Goal: Obtain resource: Obtain resource

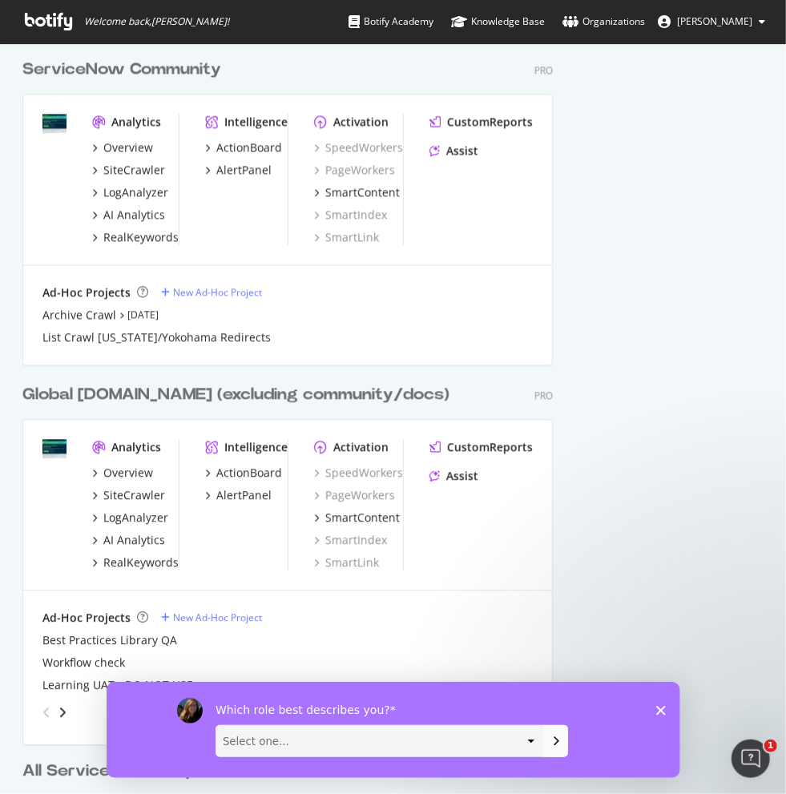
scroll to position [1301, 0]
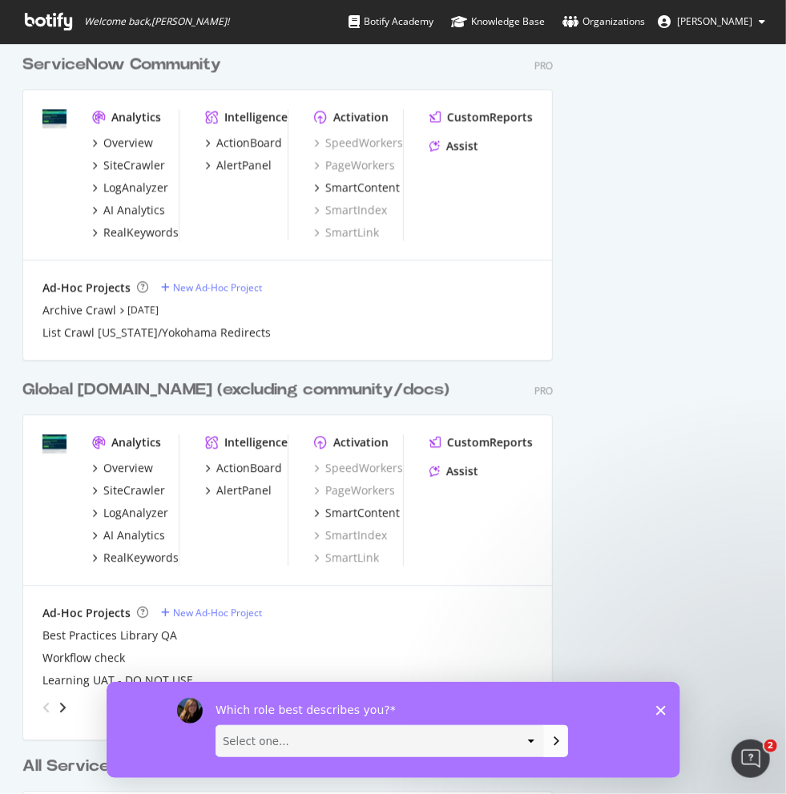
click at [657, 711] on polygon "Close survey" at bounding box center [660, 710] width 10 height 10
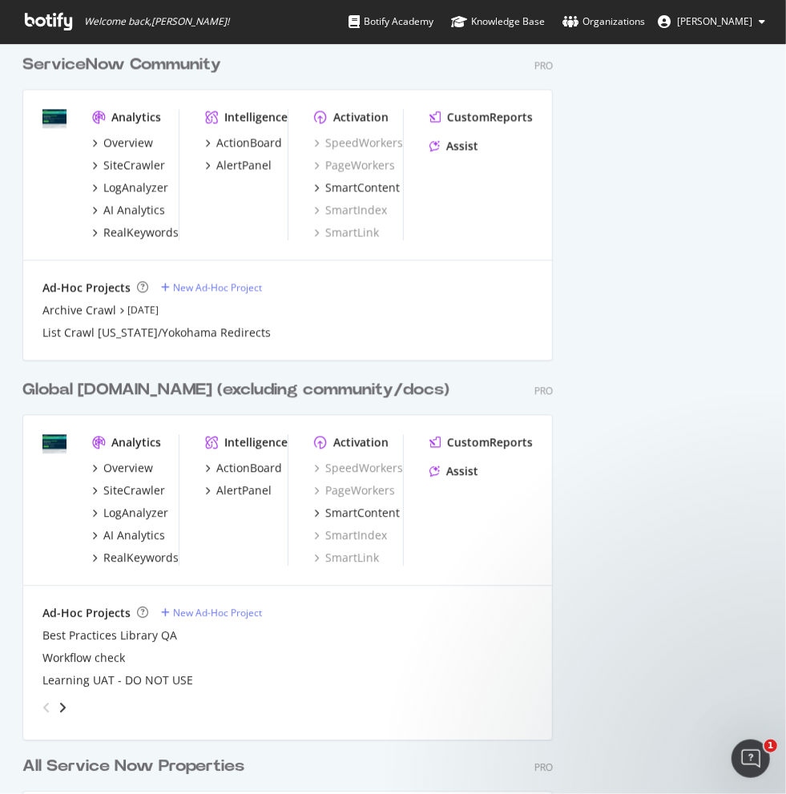
click at [42, 437] on img "grid" at bounding box center [54, 443] width 24 height 19
click at [107, 391] on div "Global Servicenow.com (excluding community/docs)" at bounding box center [235, 389] width 427 height 23
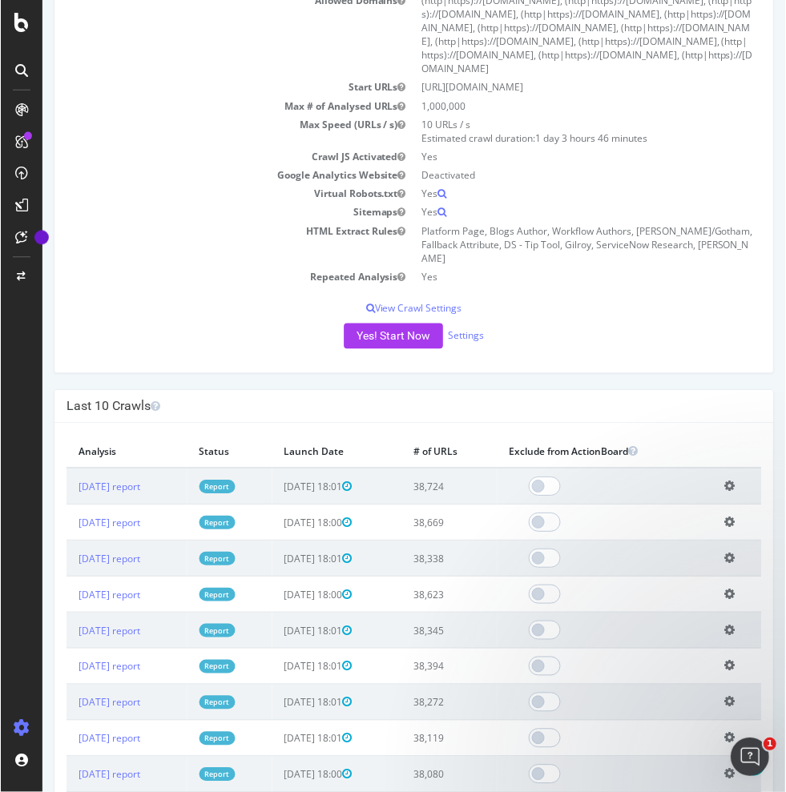
scroll to position [320, 0]
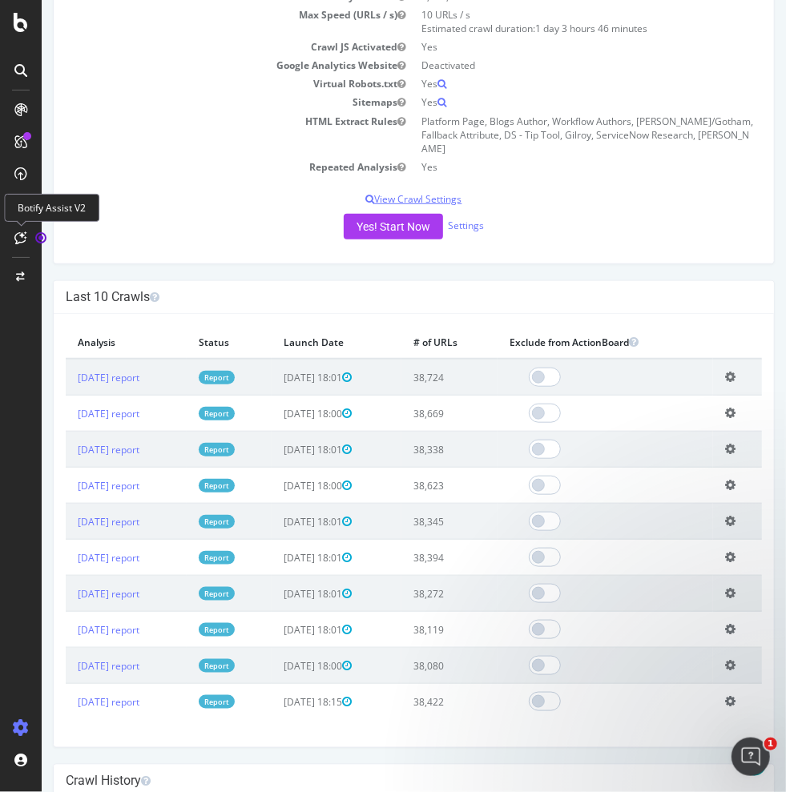
drag, startPoint x: 209, startPoint y: 214, endPoint x: 201, endPoint y: 217, distance: 8.6
click at [201, 206] on p "View Crawl Settings" at bounding box center [413, 199] width 696 height 14
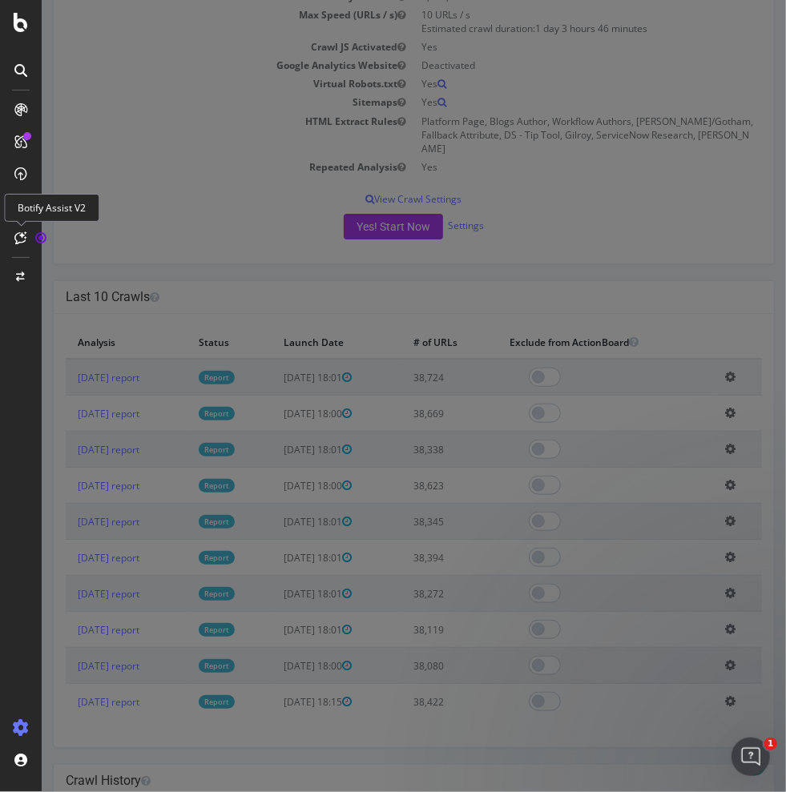
scroll to position [307, 0]
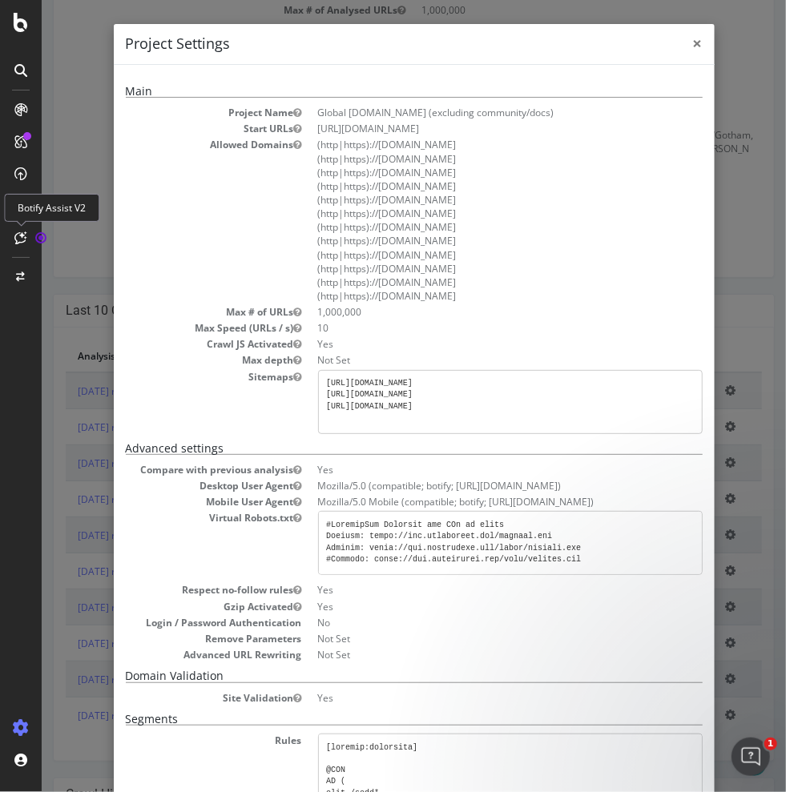
click at [692, 40] on span "×" at bounding box center [697, 43] width 10 height 22
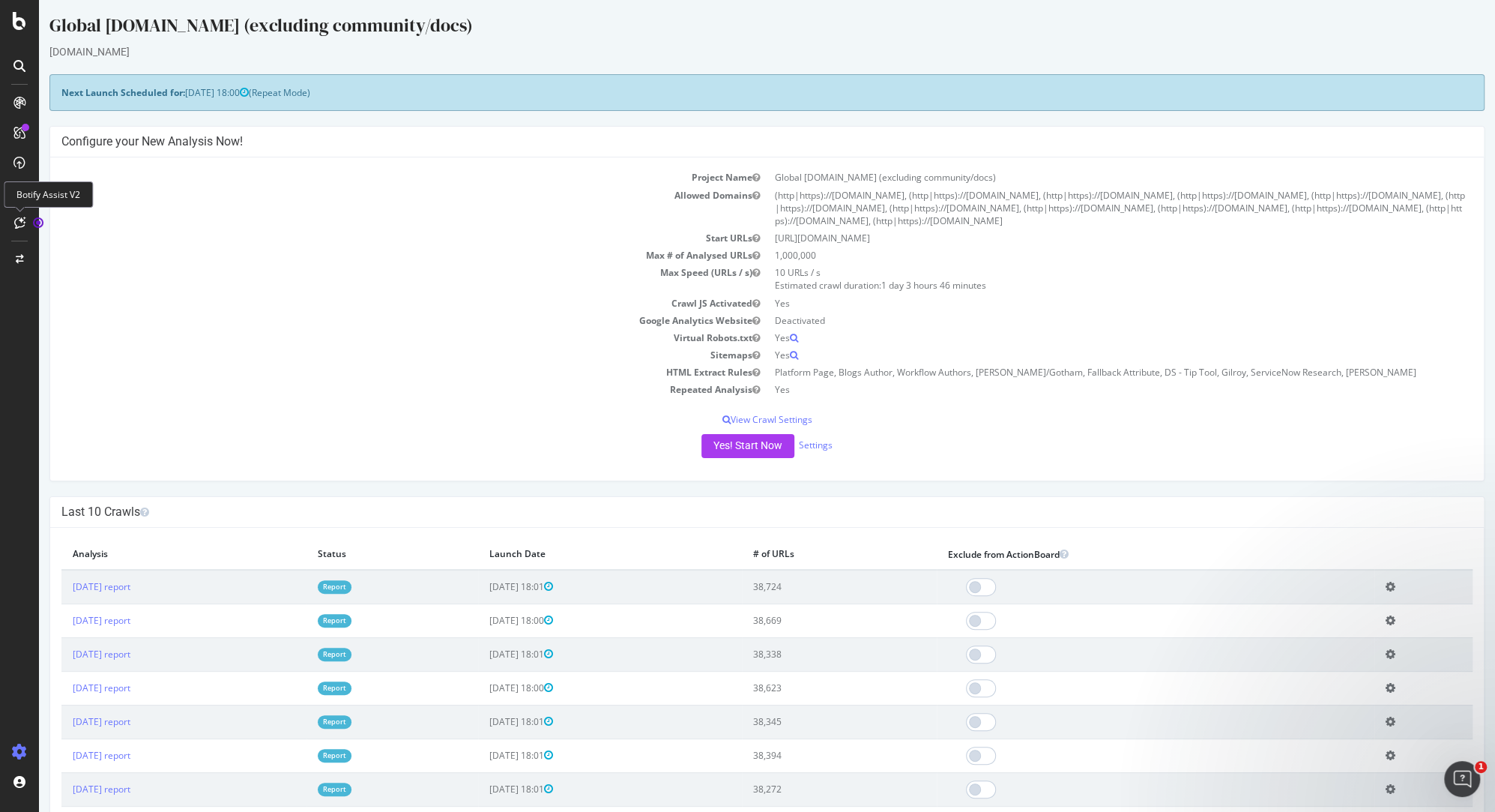
scroll to position [4, 0]
click at [723, 441] on button "Yes! Start Now" at bounding box center [748, 444] width 93 height 24
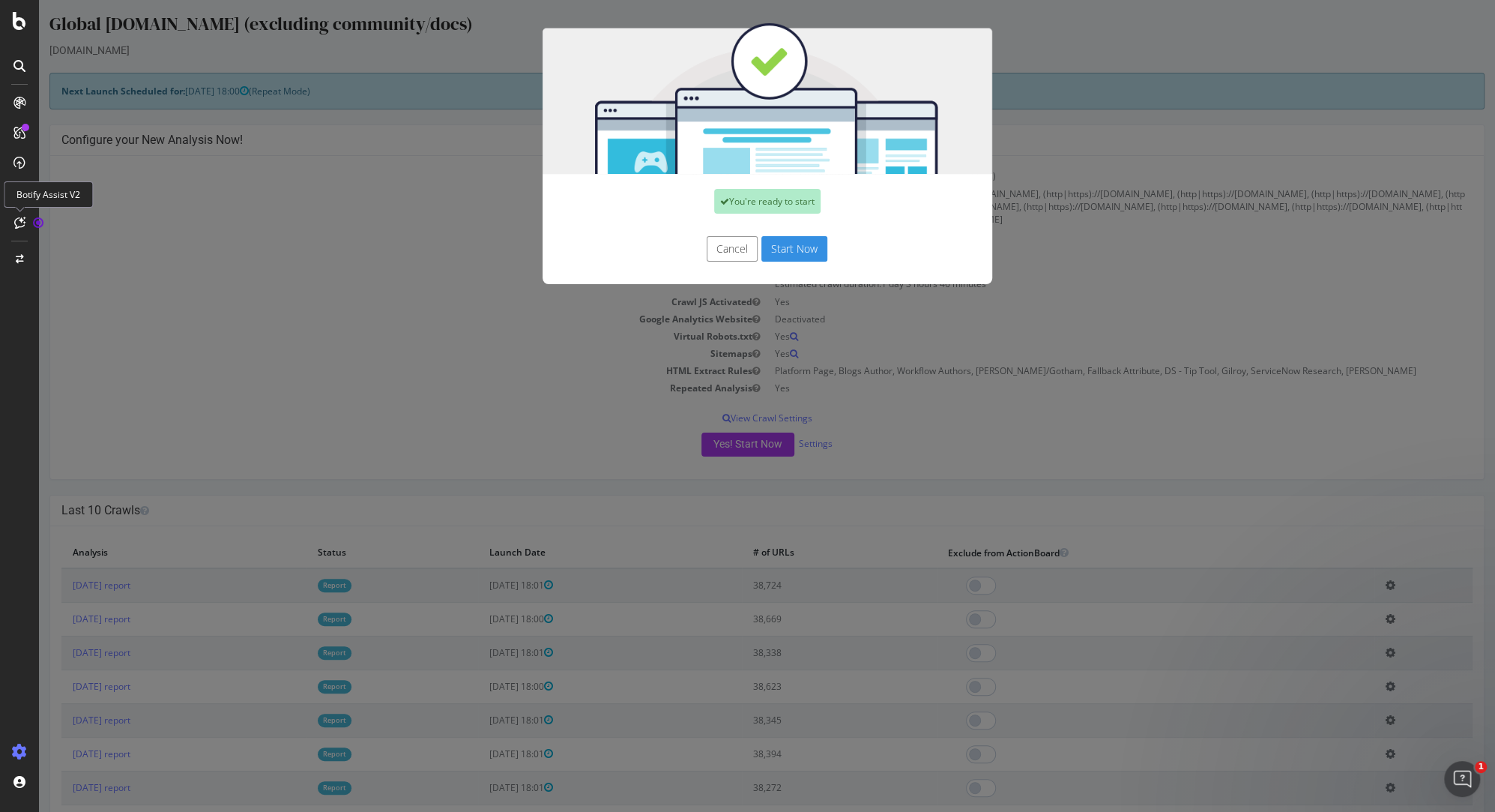
click at [734, 254] on button "Start Now" at bounding box center [794, 248] width 66 height 25
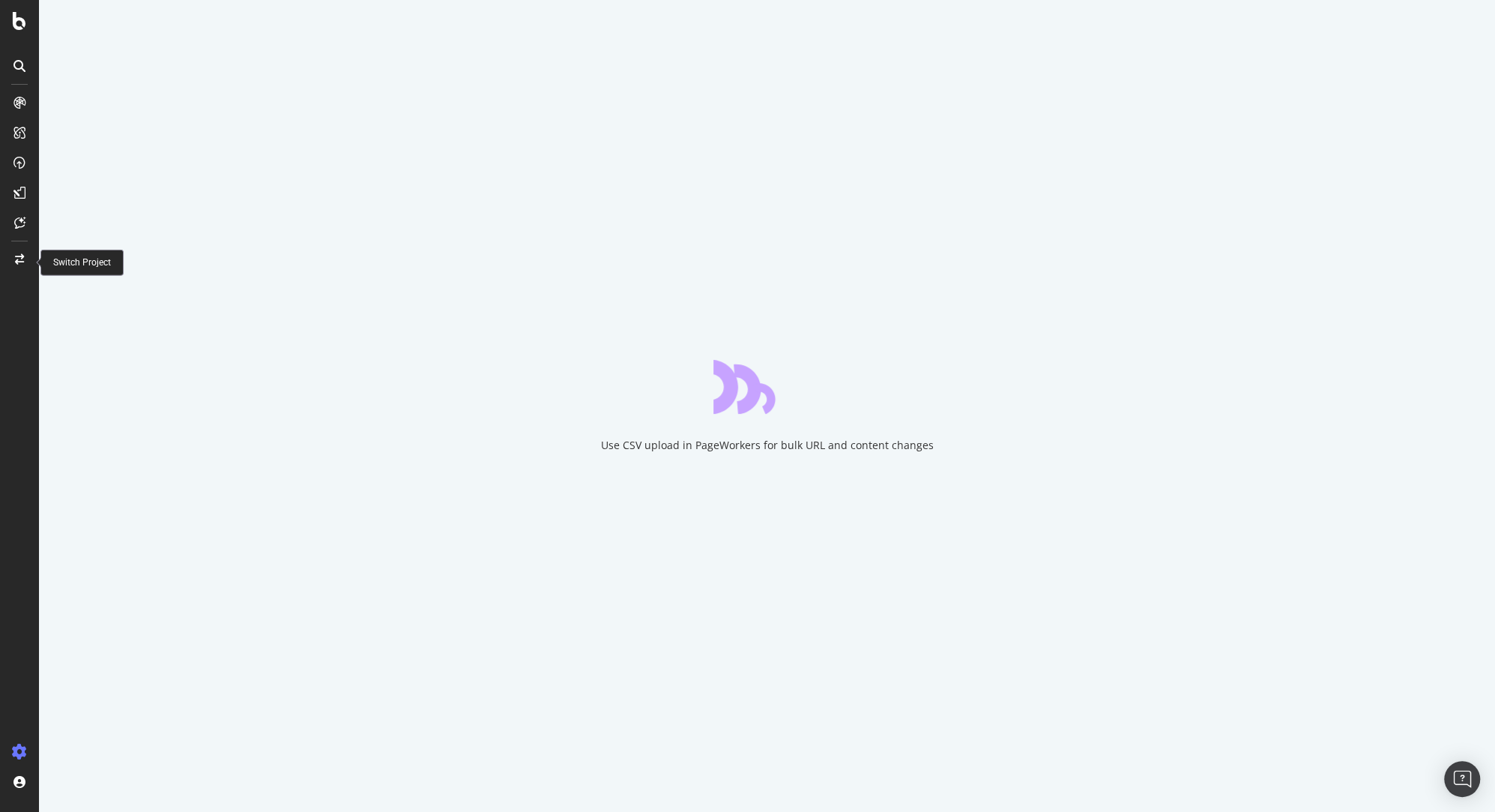
click at [21, 256] on icon at bounding box center [20, 259] width 9 height 10
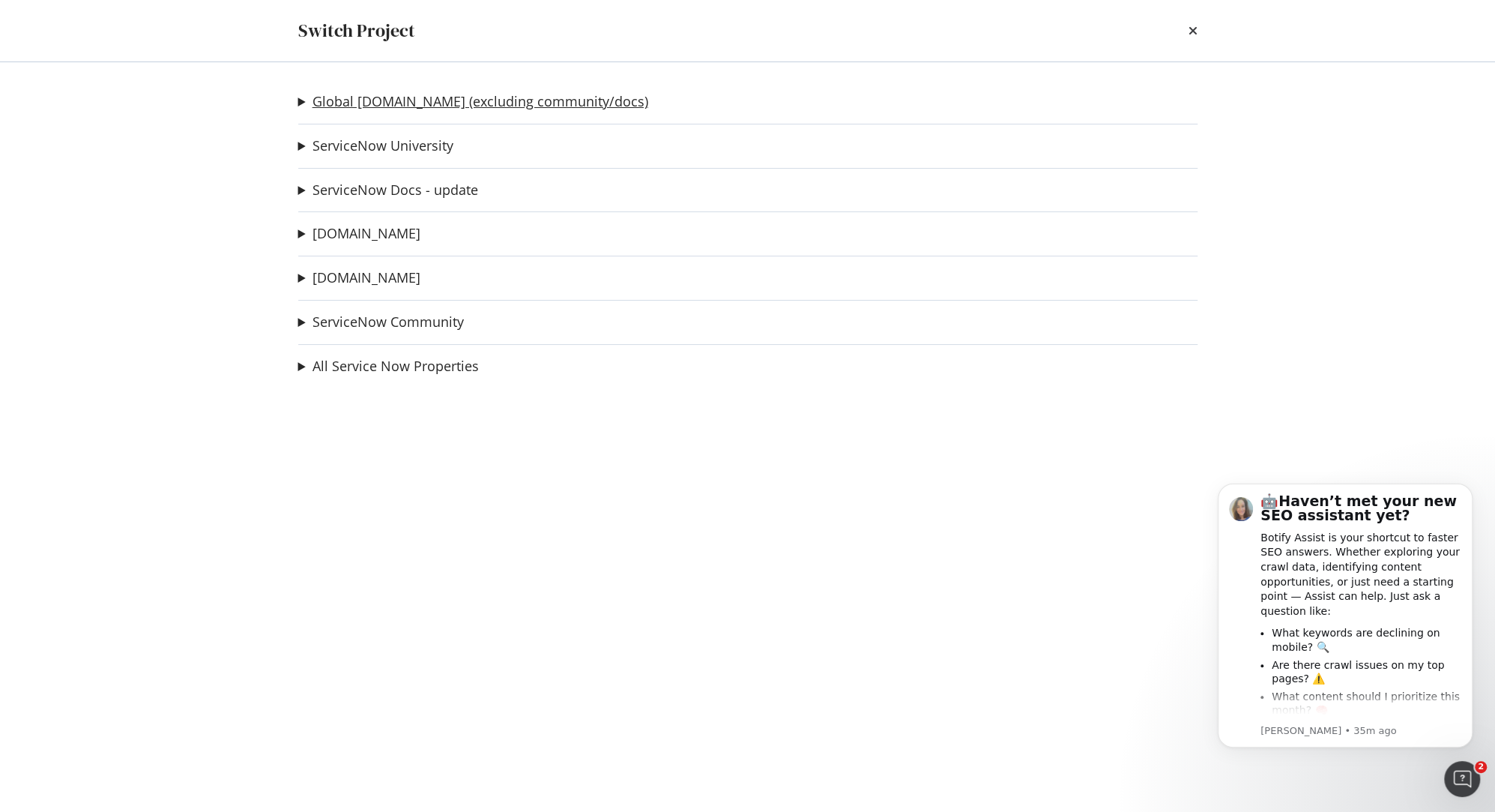
click at [428, 104] on link "Global [DOMAIN_NAME] (excluding community/docs)" at bounding box center [480, 101] width 336 height 16
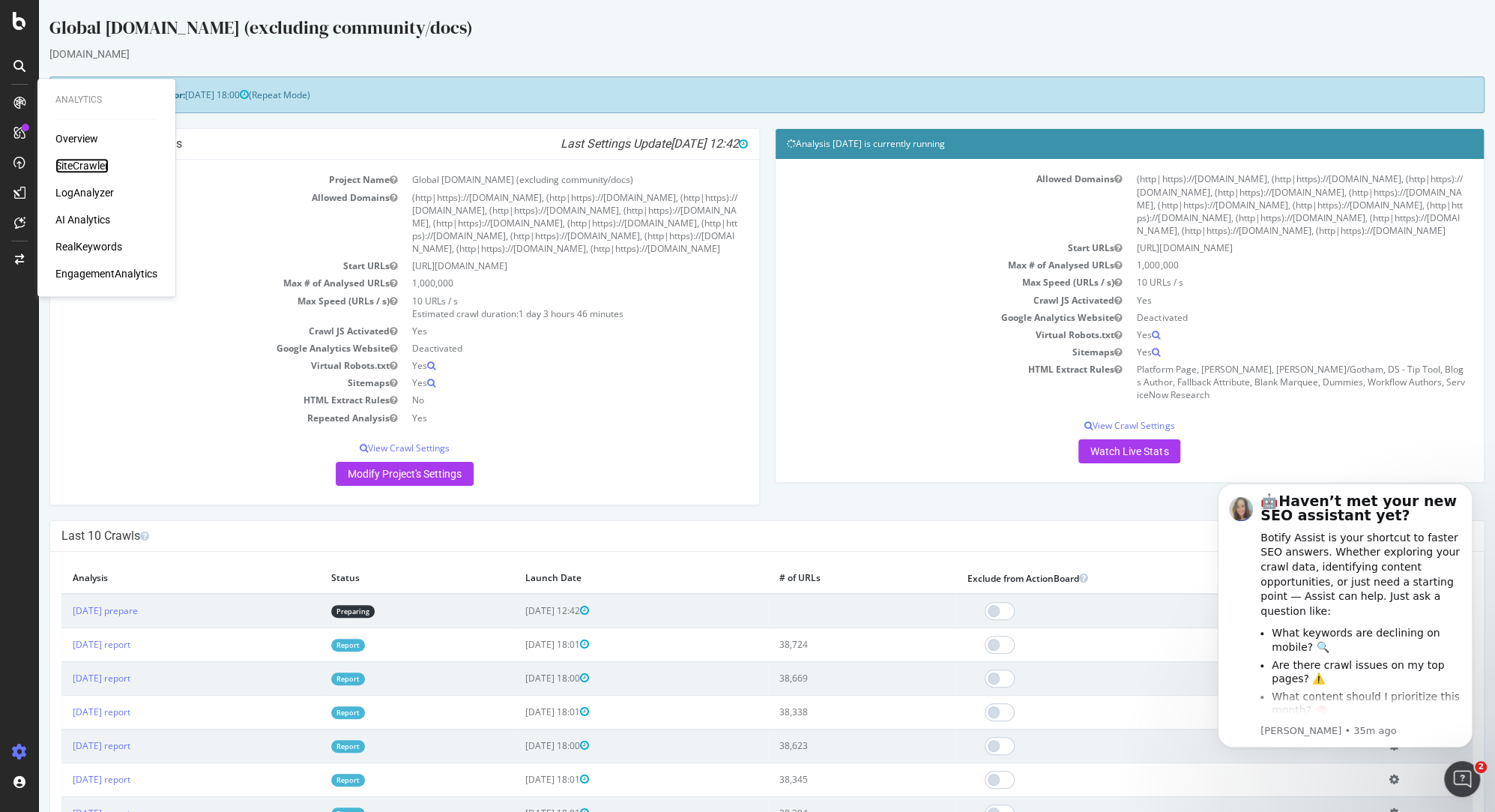
click at [96, 168] on div "SiteCrawler" at bounding box center [81, 166] width 53 height 15
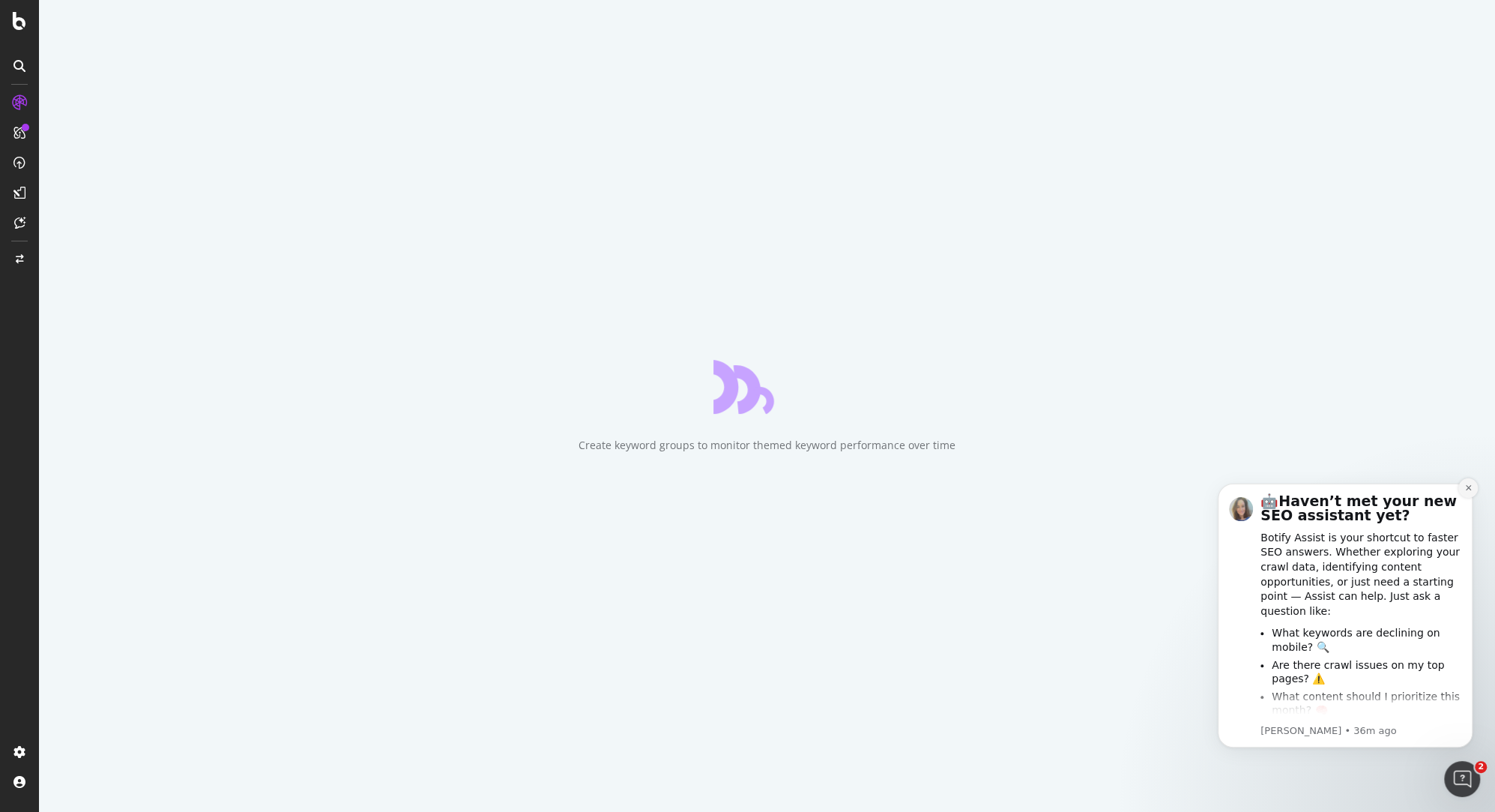
click at [1463, 488] on button "Dismiss notification" at bounding box center [1468, 487] width 20 height 20
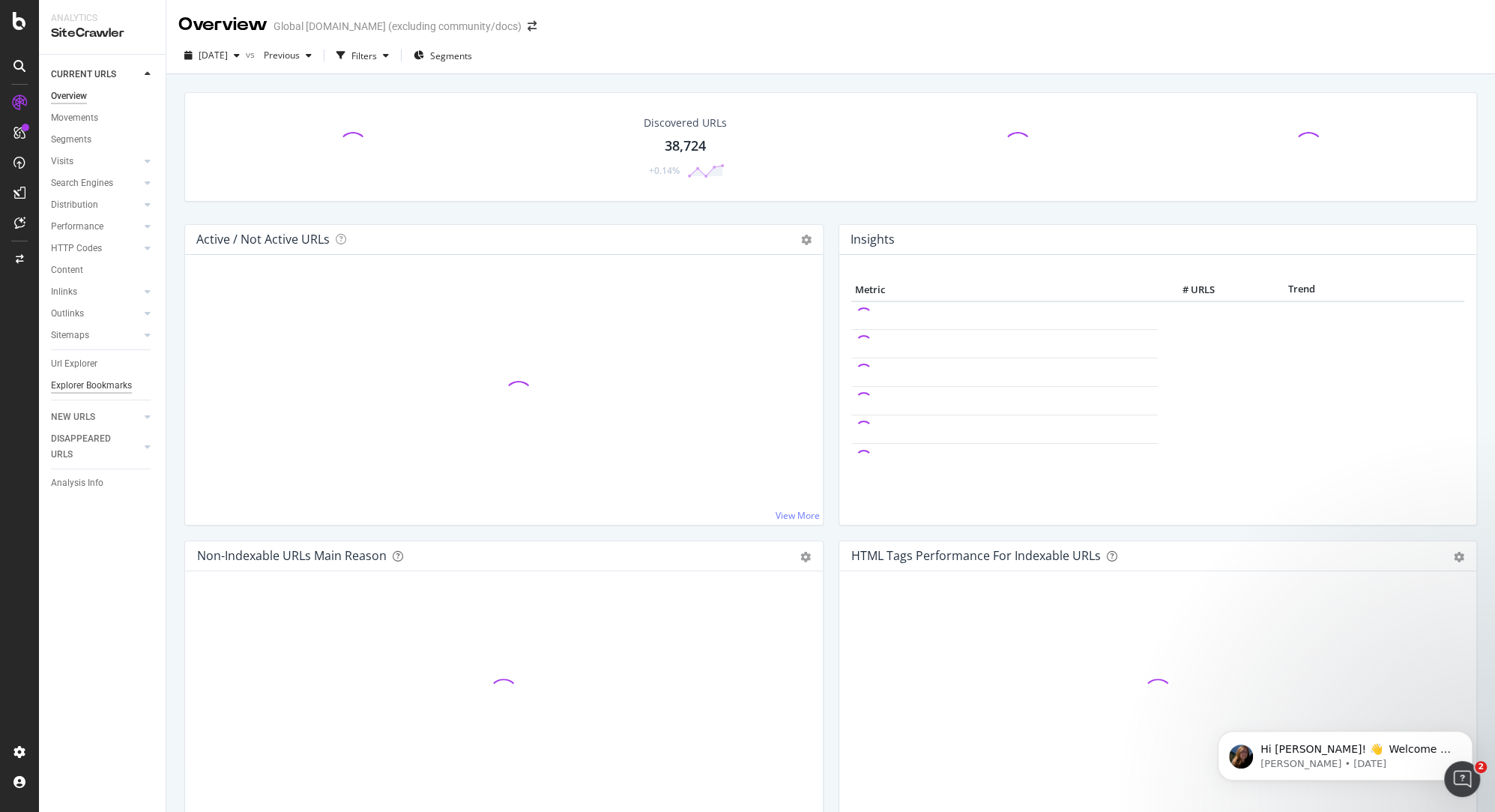
click at [126, 385] on div "Explorer Bookmarks" at bounding box center [91, 385] width 81 height 16
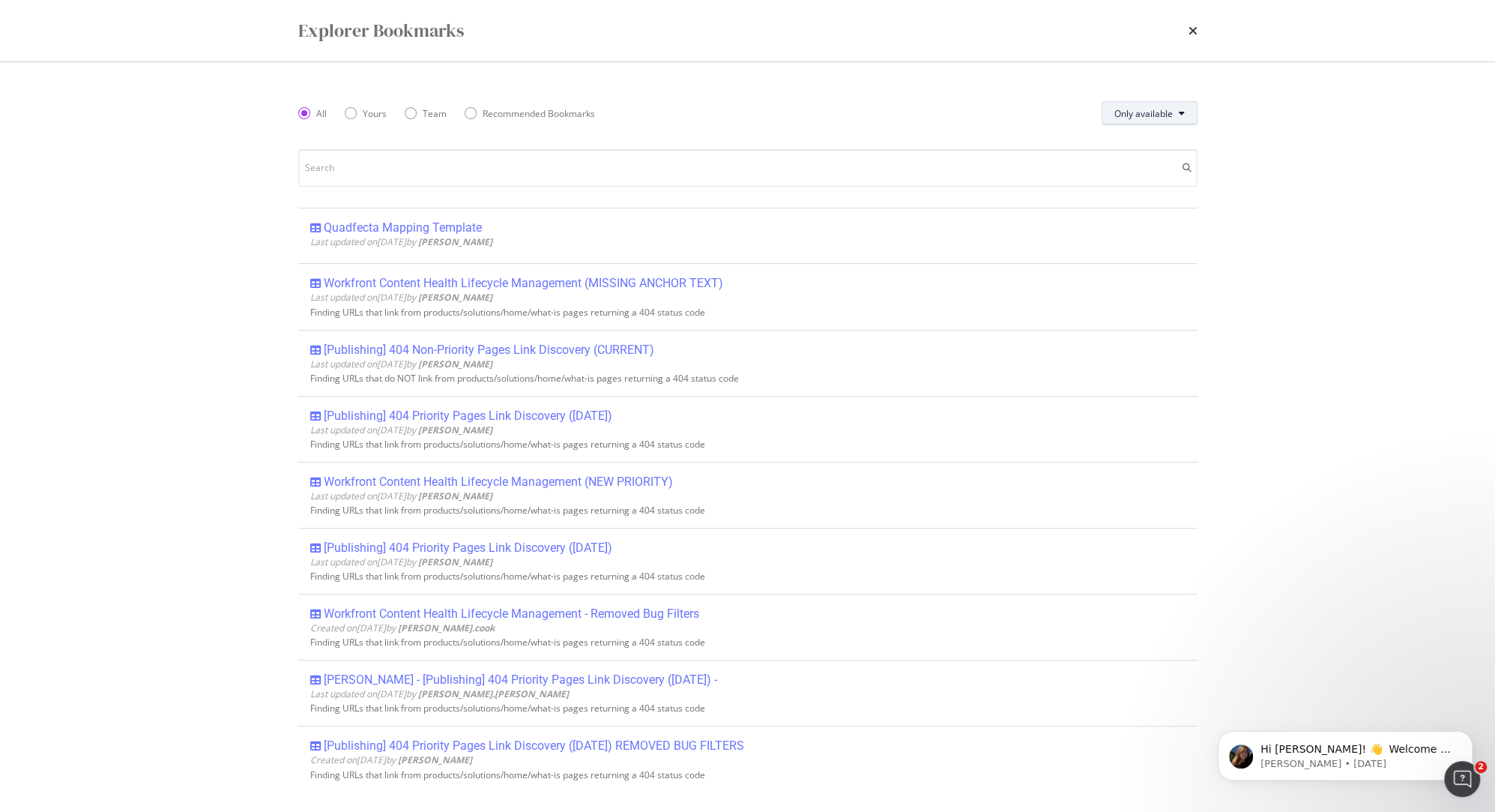
click at [1159, 103] on button "Only available" at bounding box center [1150, 113] width 96 height 24
click at [1159, 105] on button "Only available" at bounding box center [1150, 113] width 96 height 24
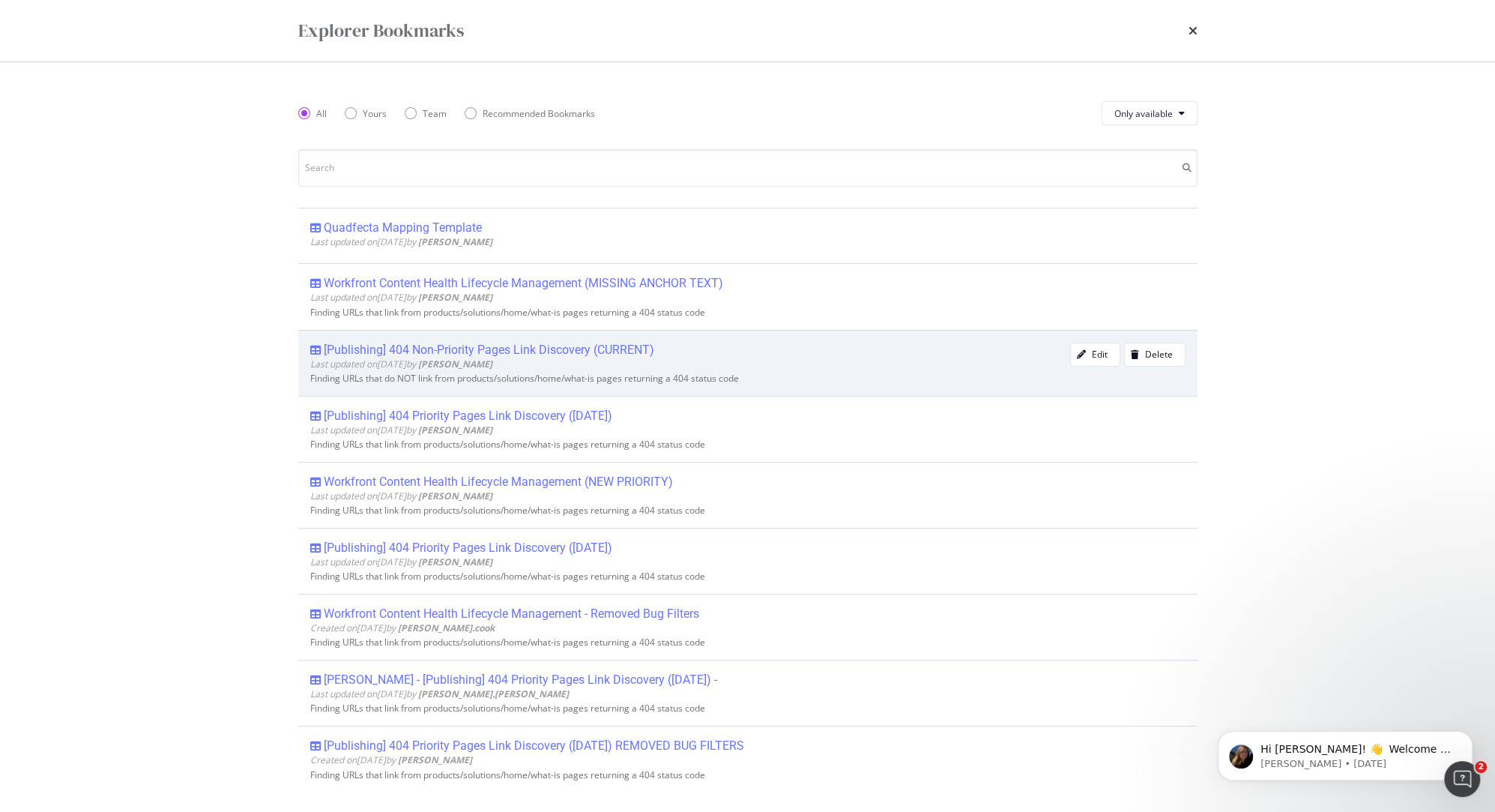
click at [508, 348] on div "[Publishing] 404 Non-Priority Pages Link Discovery (CURRENT)" at bounding box center [488, 350] width 330 height 15
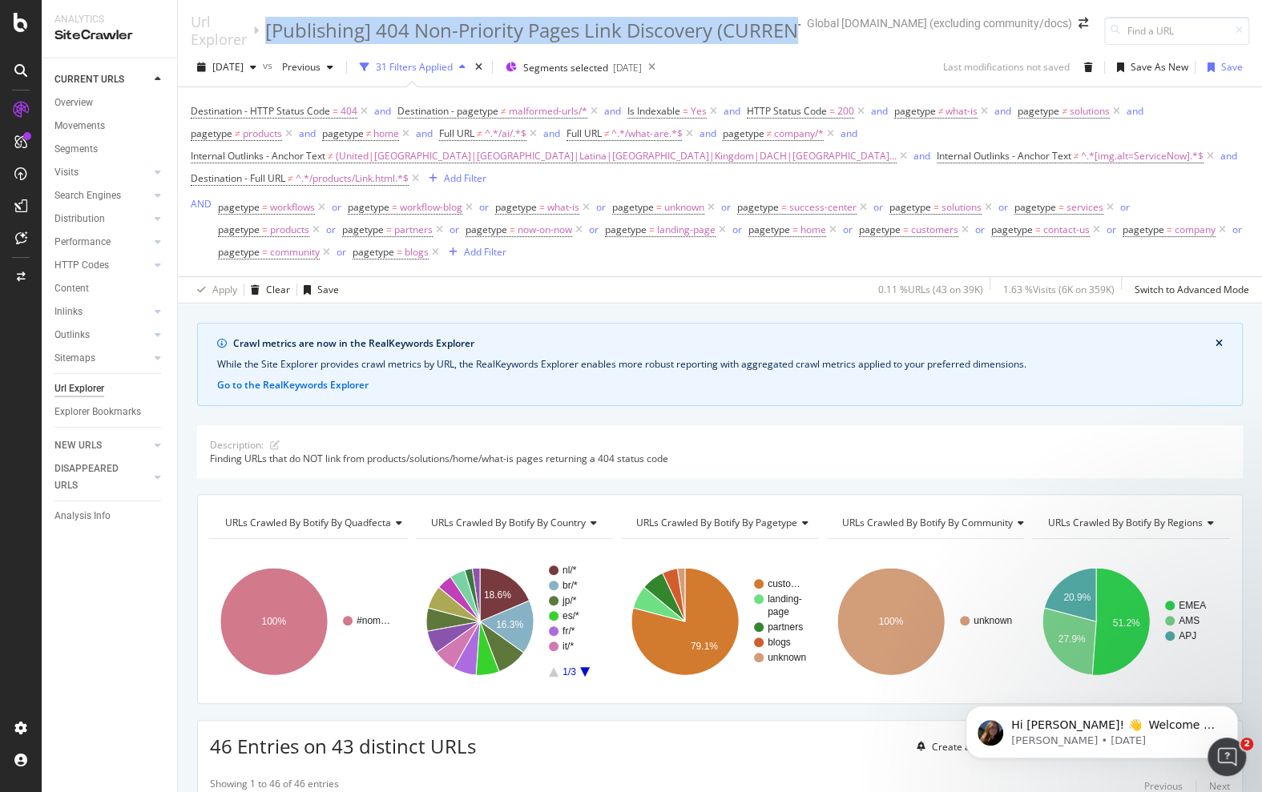
drag, startPoint x: 272, startPoint y: 18, endPoint x: 794, endPoint y: 39, distance: 522.0
click at [795, 38] on div "Url Explorer [Publishing] 404 Non-Priority Pages Link Discovery (CURRENT) Globa…" at bounding box center [647, 30] width 913 height 35
copy div "[Publishing] 404 Non-Priority Pages Link Discovery (CURREN"
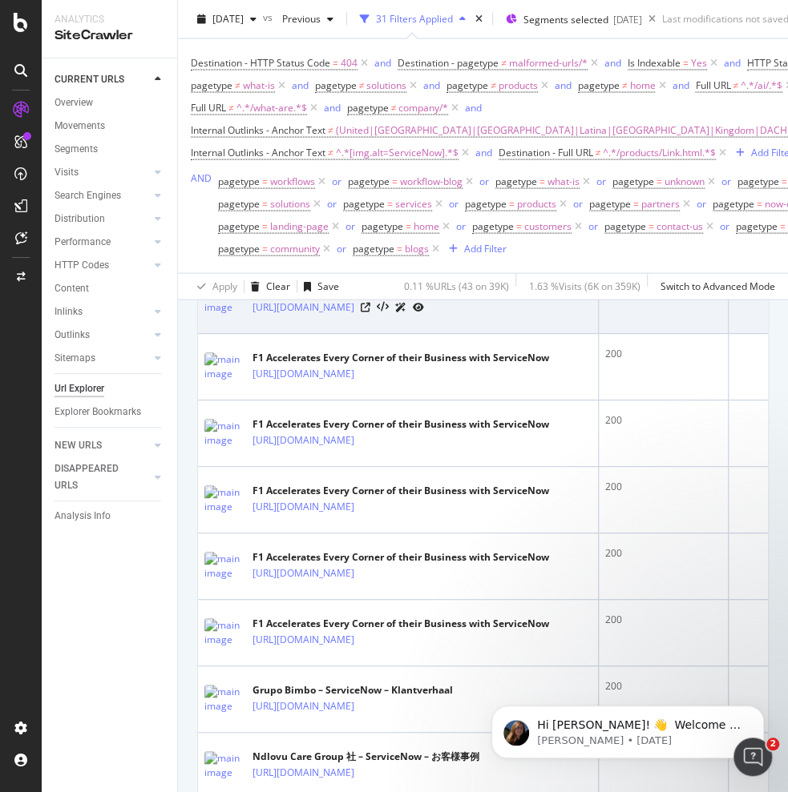
scroll to position [931, 0]
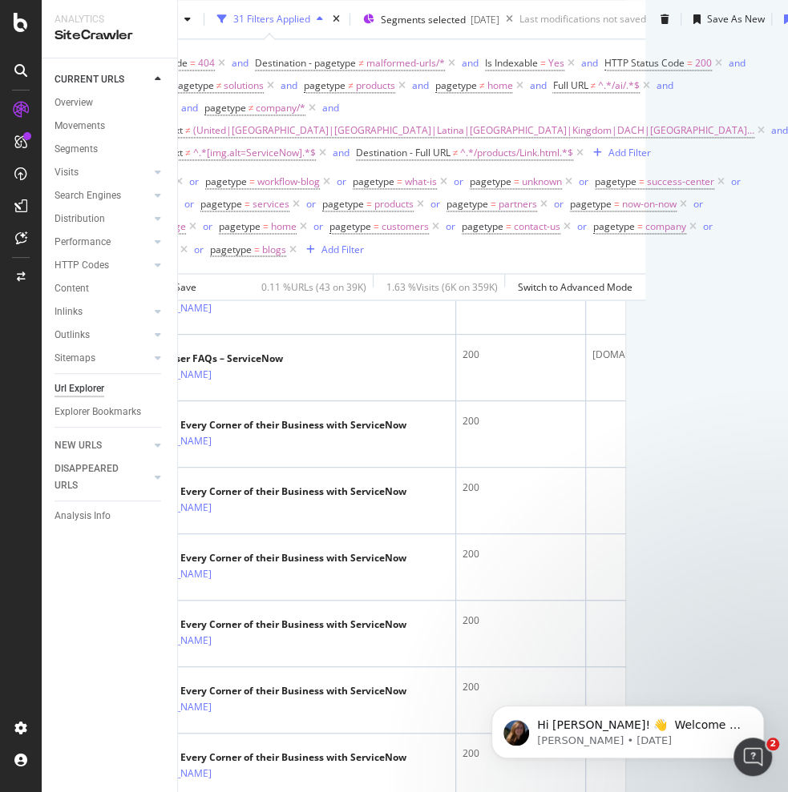
drag, startPoint x: 411, startPoint y: 788, endPoint x: 89, endPoint y: 37, distance: 816.9
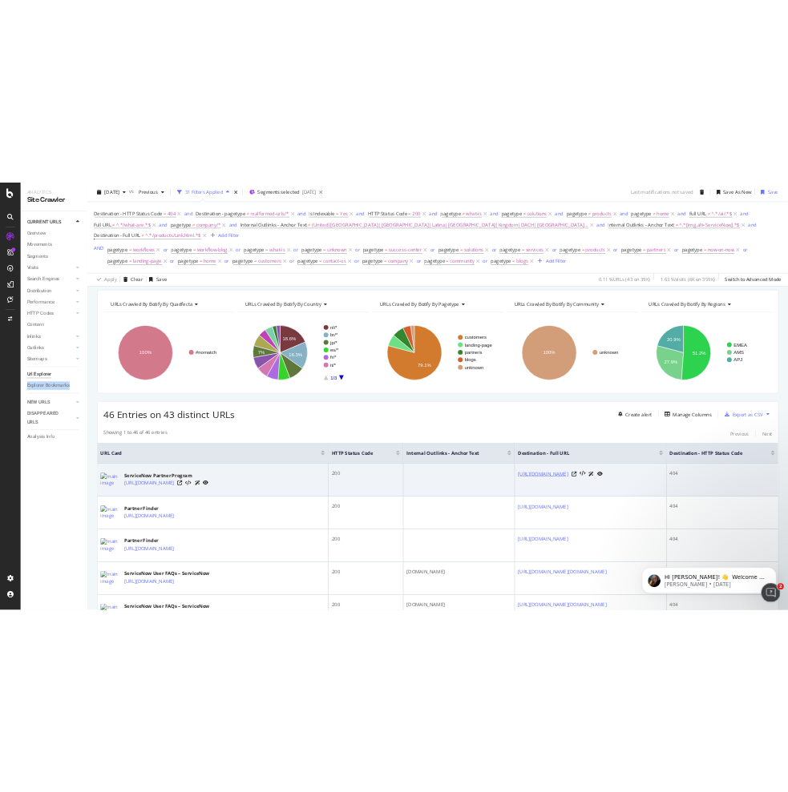
scroll to position [345, 0]
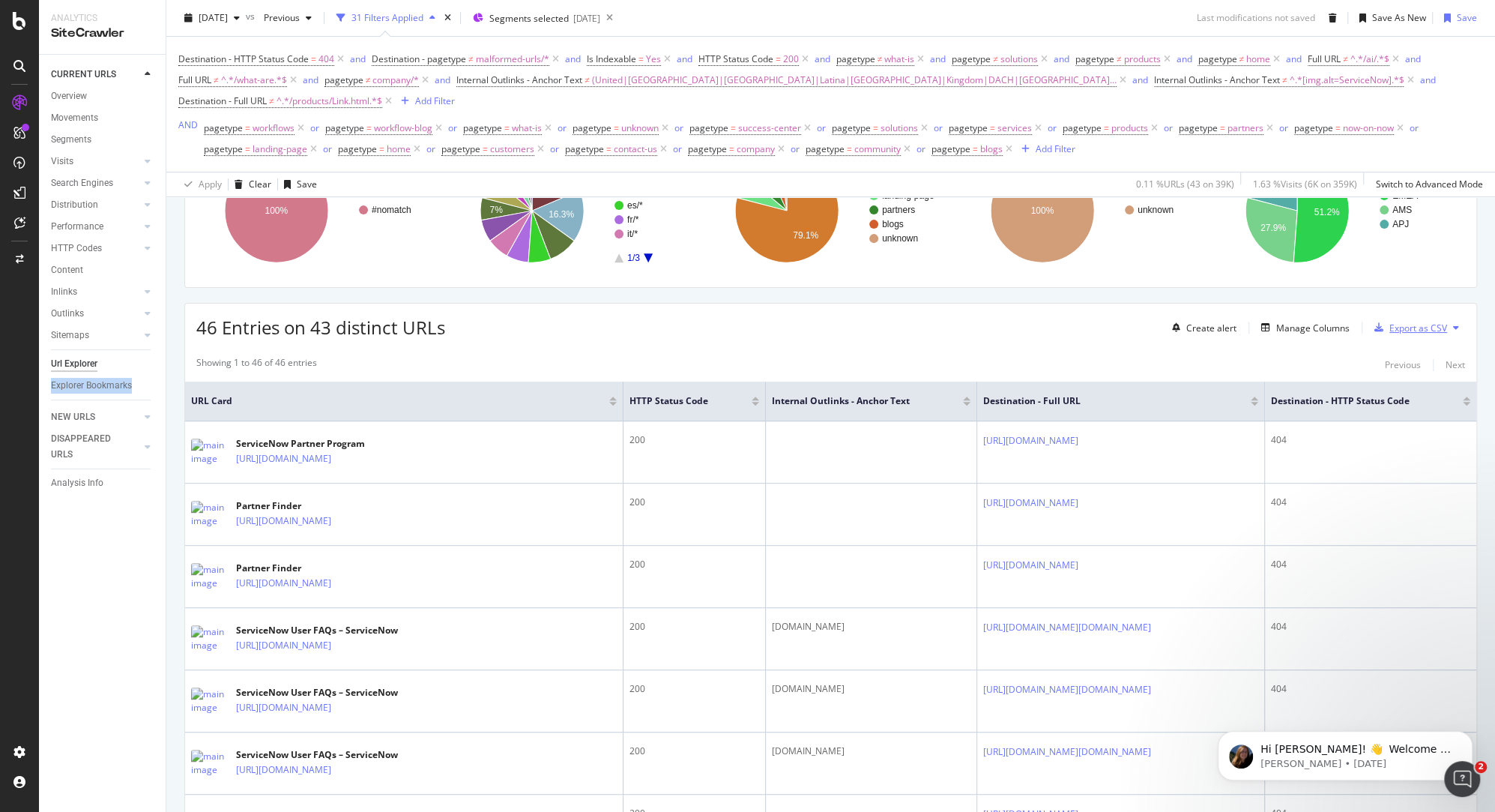
click at [1402, 322] on div "Export as CSV" at bounding box center [1418, 328] width 58 height 13
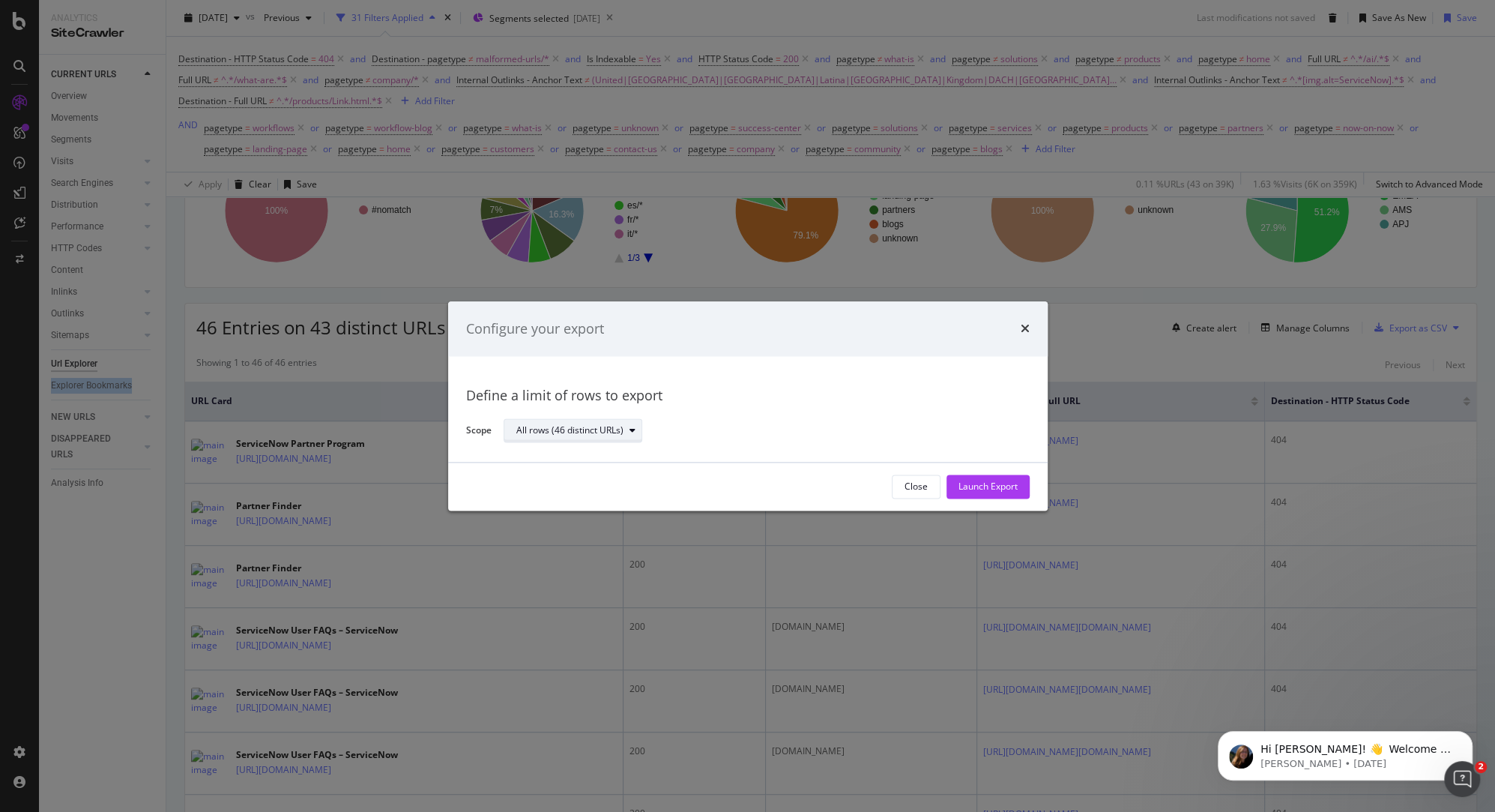
click at [569, 427] on div "All rows (46 distinct URLs)" at bounding box center [570, 431] width 108 height 9
click at [981, 486] on div "Launch Export" at bounding box center [988, 487] width 59 height 13
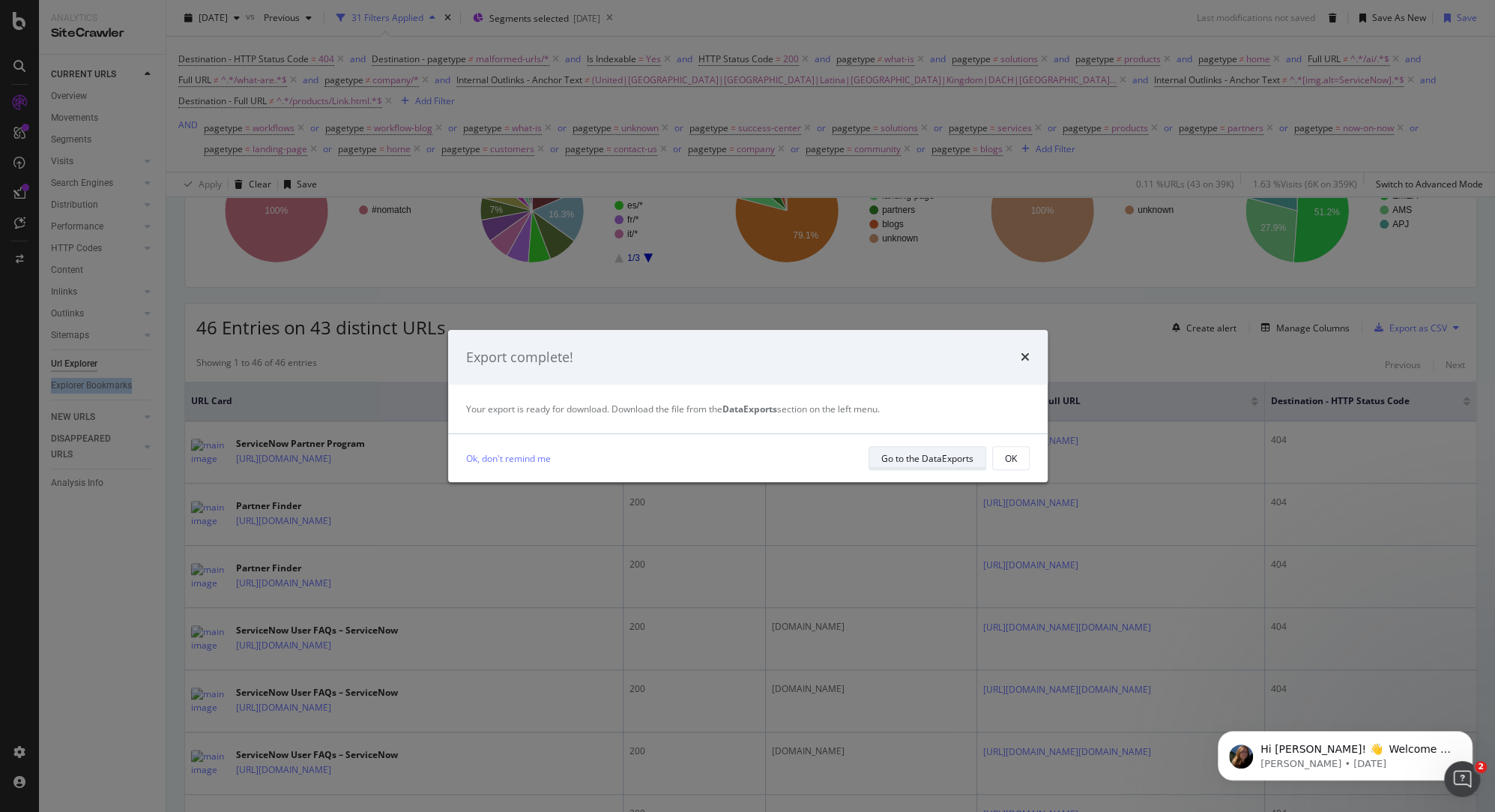
click at [936, 457] on div "Go to the DataExports" at bounding box center [927, 458] width 93 height 13
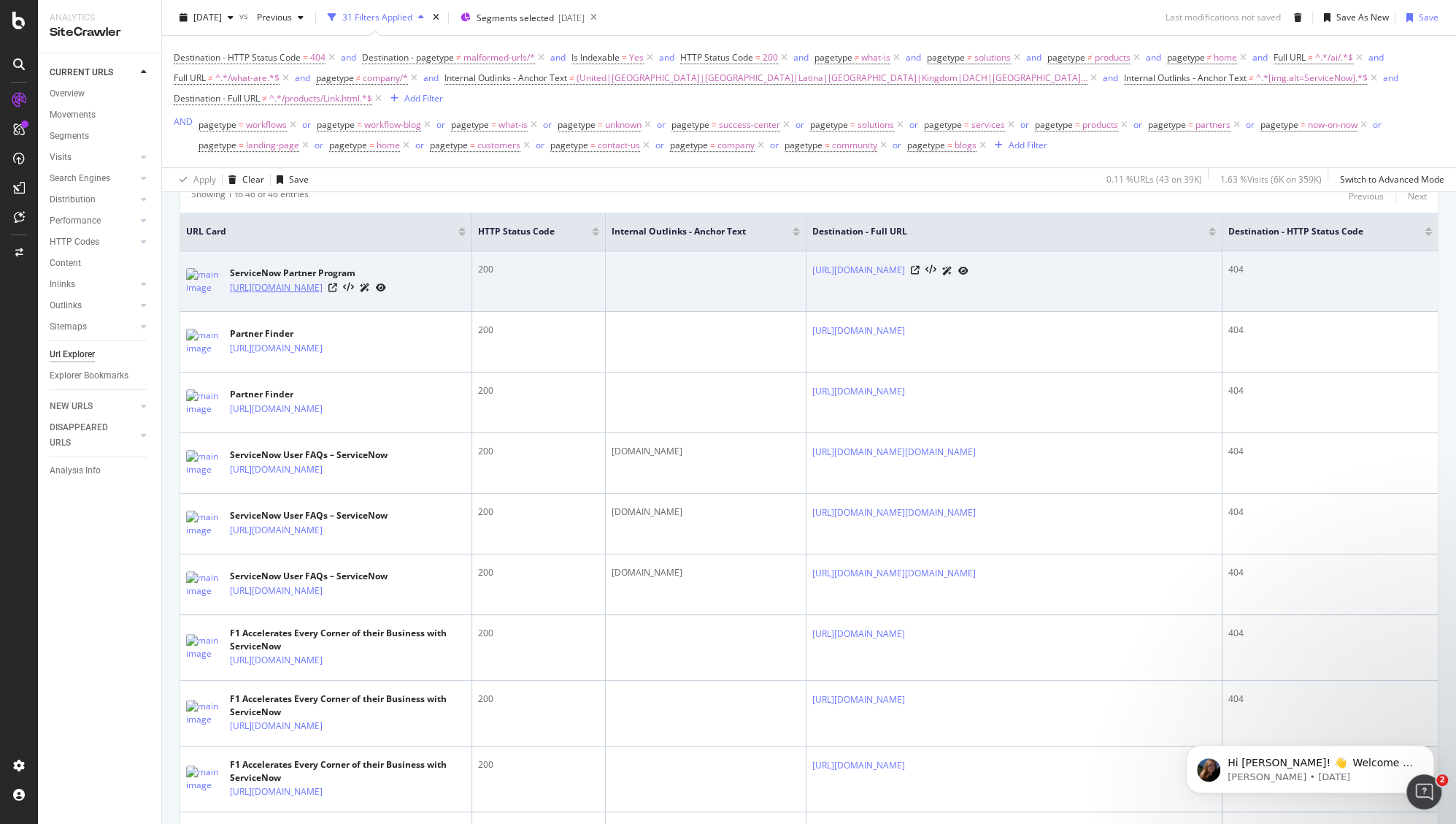
scroll to position [439, 0]
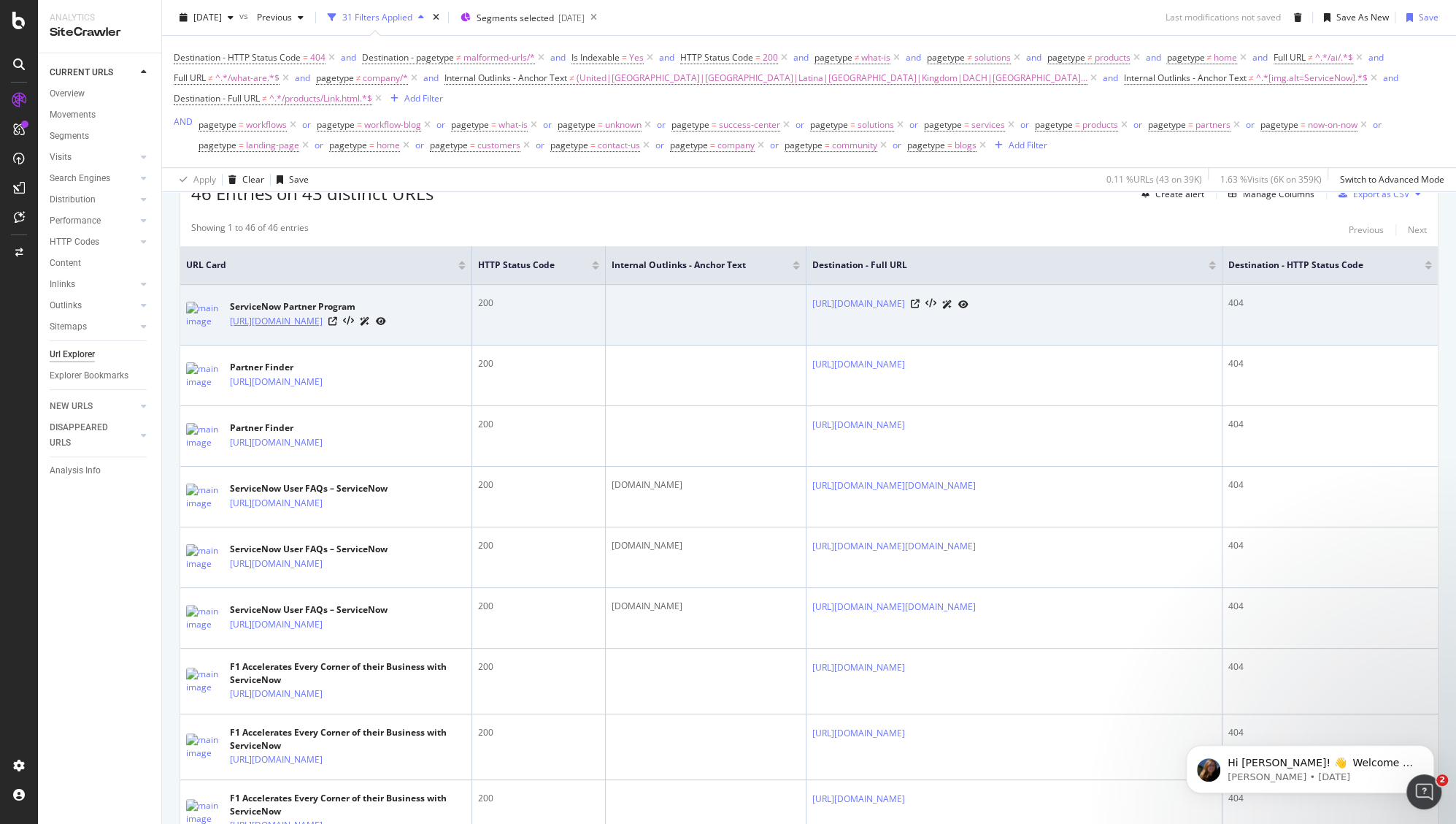
click at [323, 318] on link "https://www.servicenow.com/partners.html" at bounding box center [276, 322] width 93 height 15
click at [337, 324] on icon at bounding box center [333, 322] width 9 height 9
click at [868, 301] on link "https://www.servicenow.com/partners/partner-finder/genpact-uk-limited.html" at bounding box center [859, 304] width 93 height 15
click at [920, 299] on icon at bounding box center [916, 304] width 9 height 9
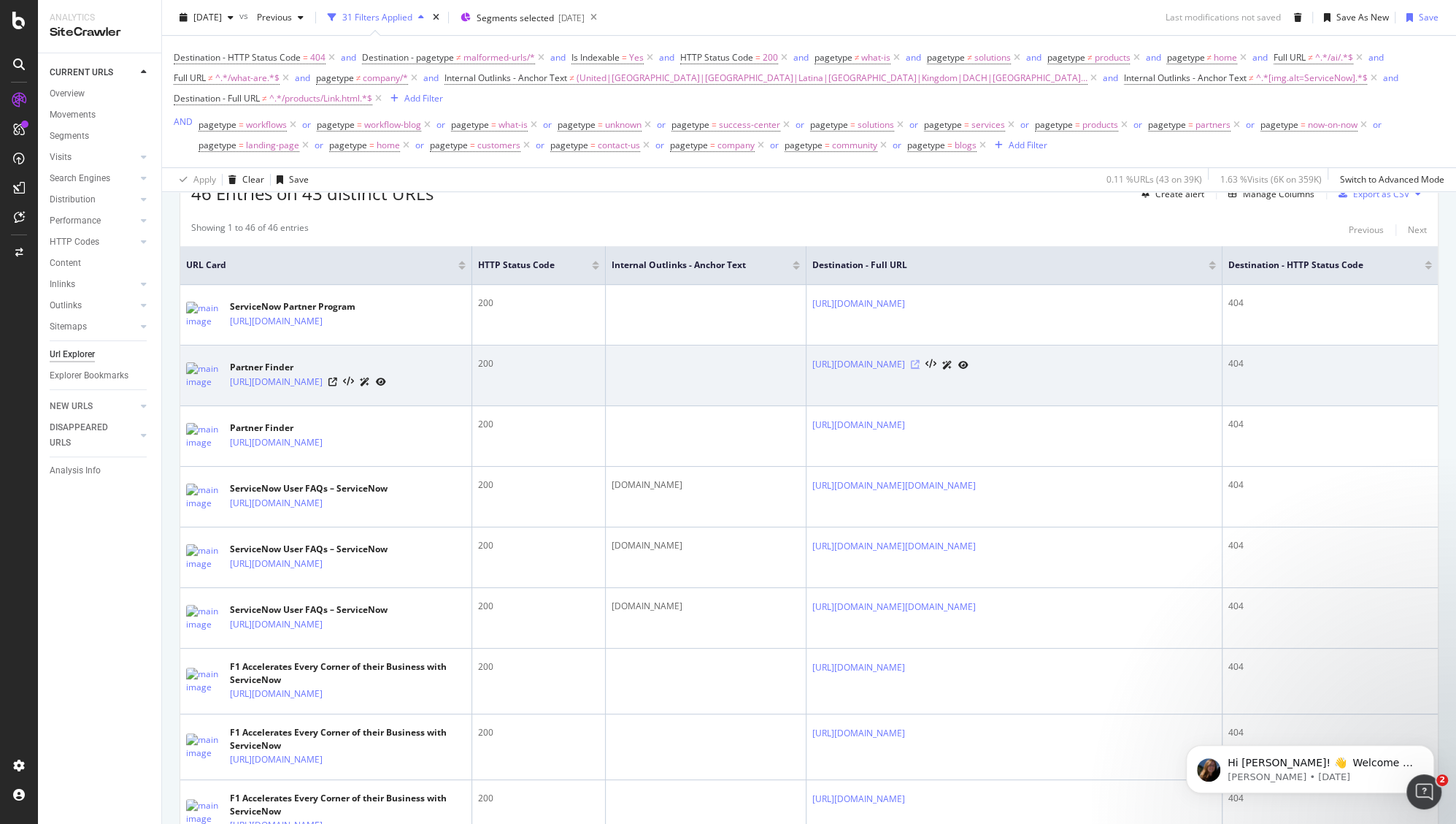
click at [920, 369] on icon at bounding box center [916, 365] width 9 height 9
click at [337, 386] on icon at bounding box center [333, 382] width 9 height 9
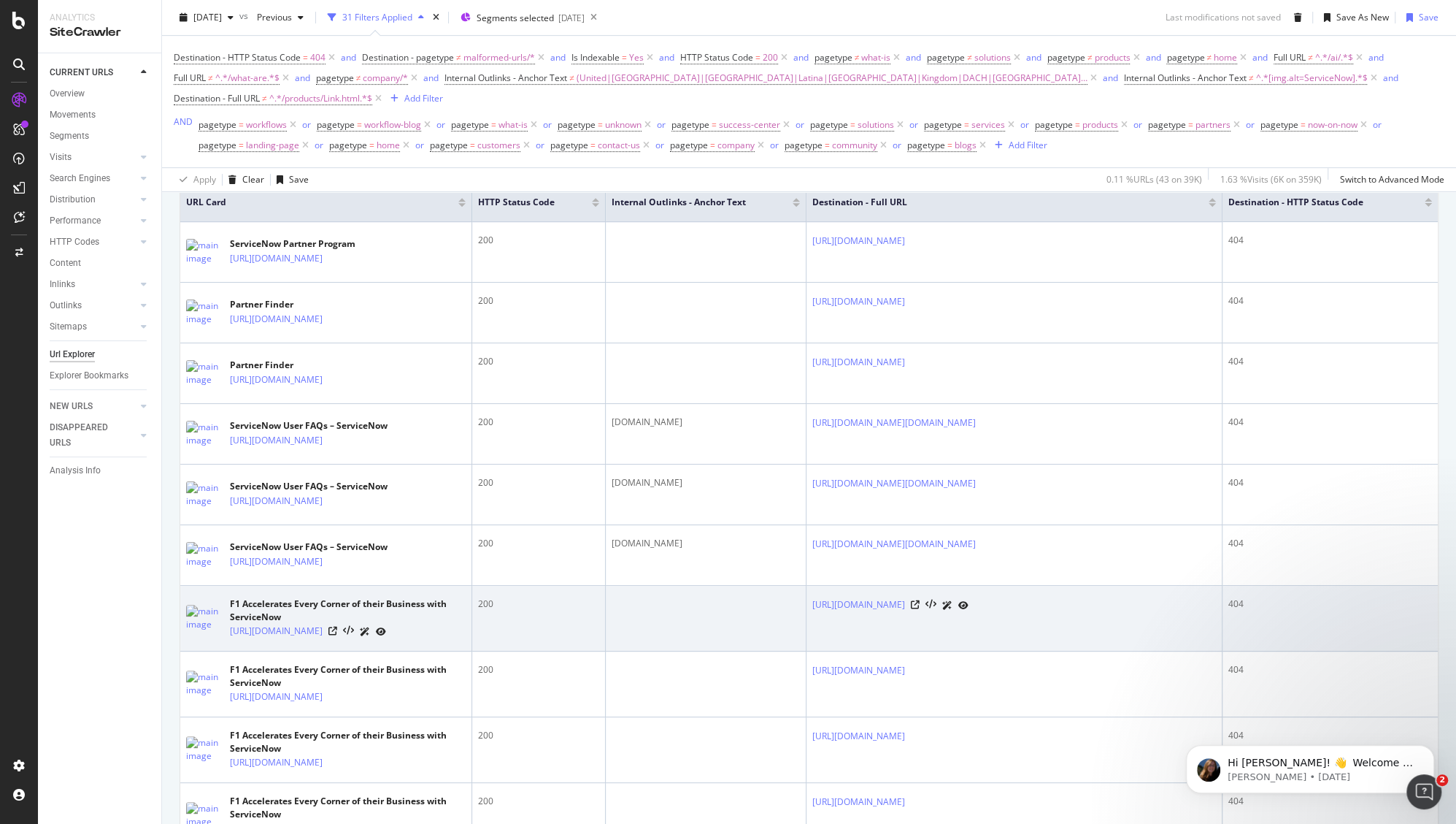
scroll to position [517, 0]
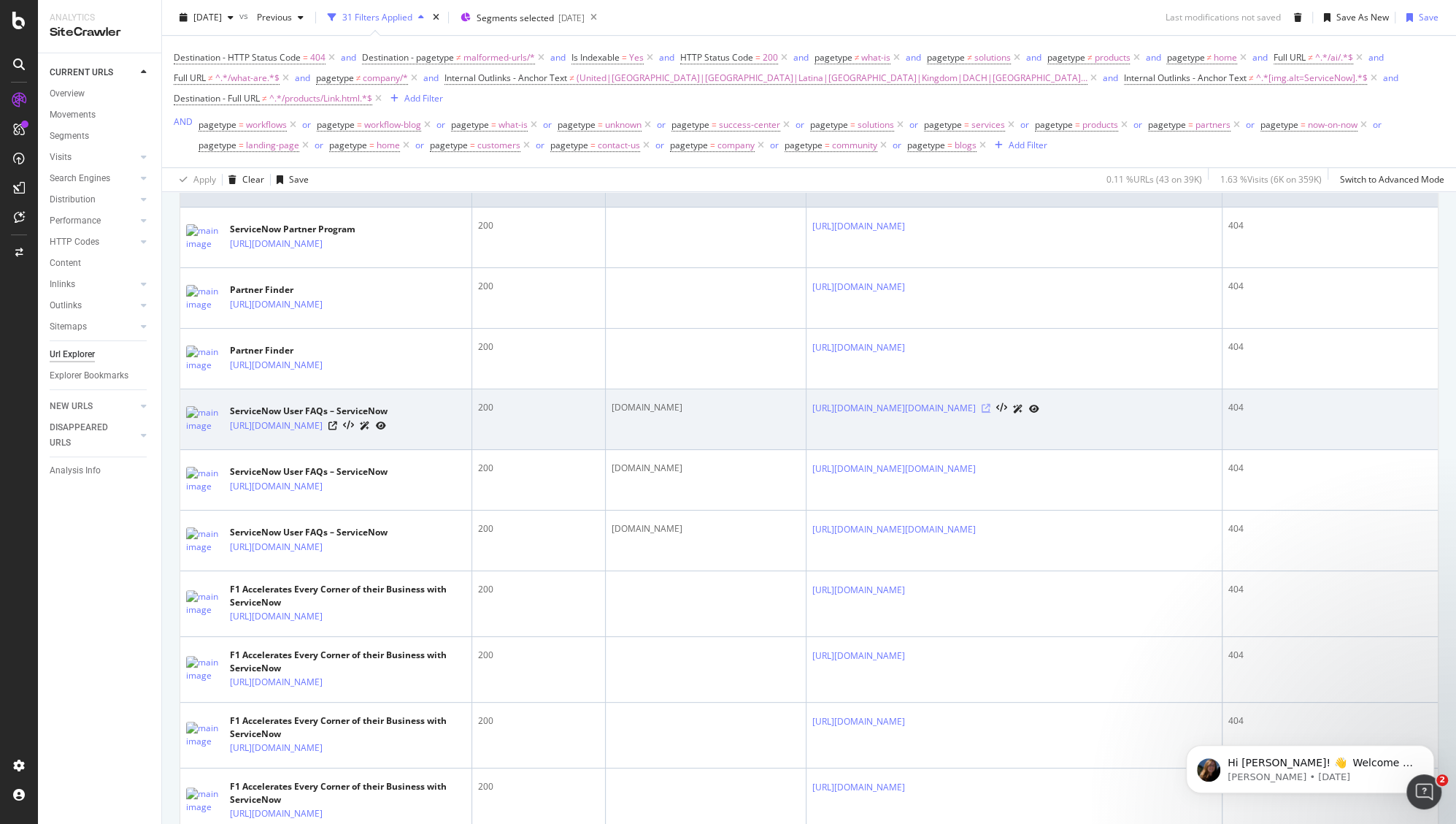
click at [990, 413] on icon at bounding box center [987, 408] width 9 height 9
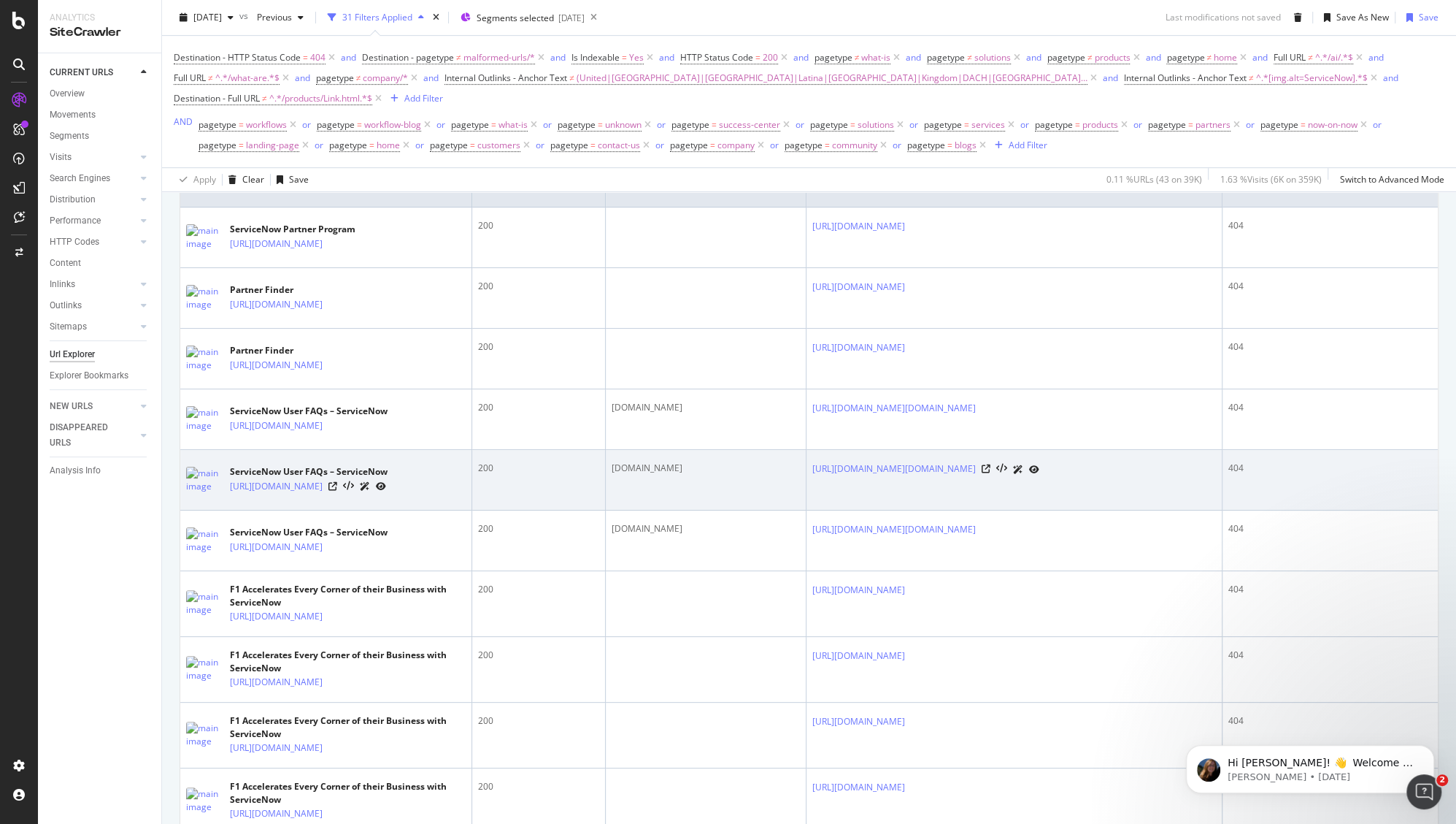
click at [1040, 477] on div at bounding box center [1010, 469] width 57 height 15
click at [990, 473] on icon at bounding box center [987, 469] width 9 height 9
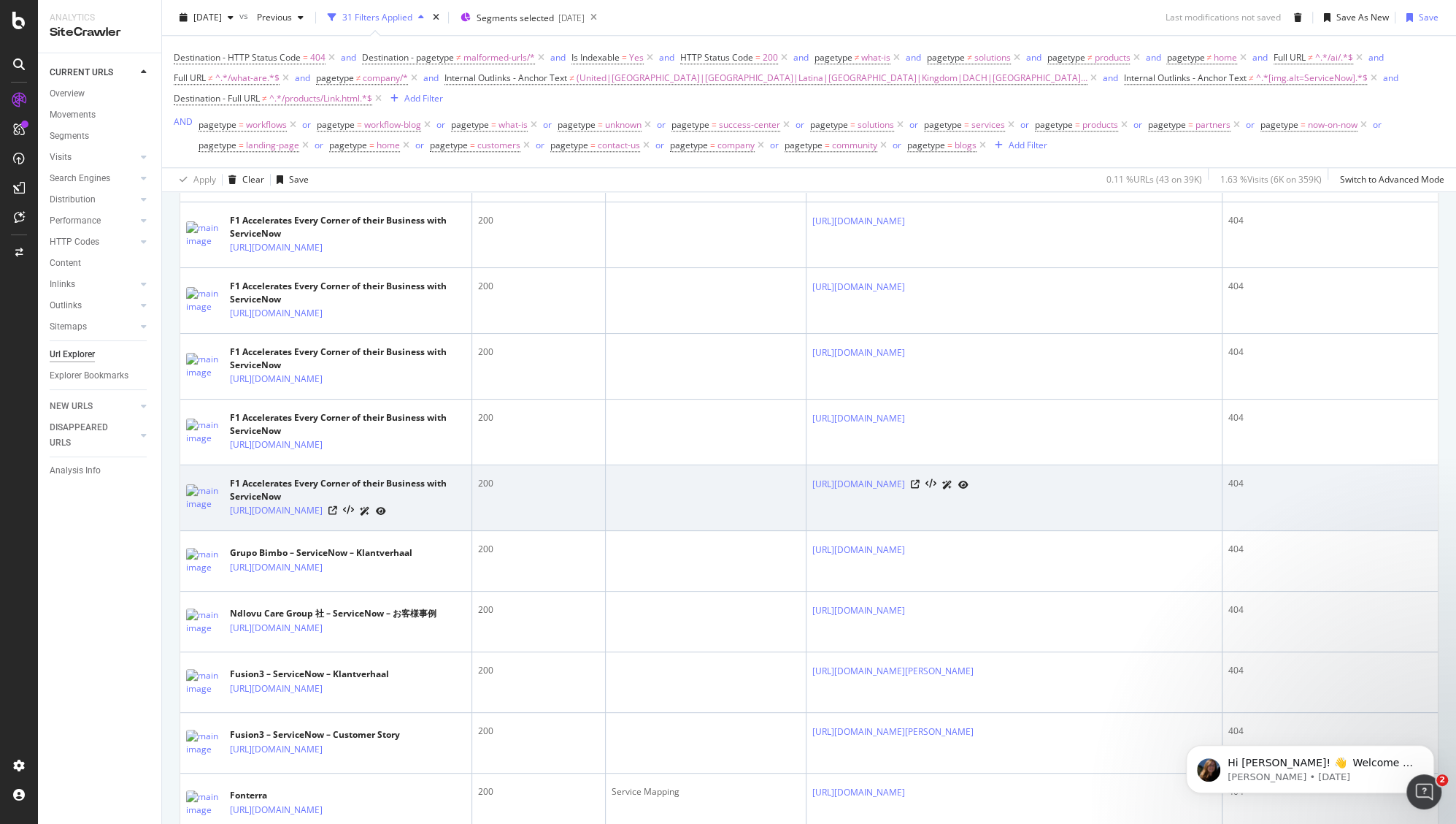
scroll to position [1028, 0]
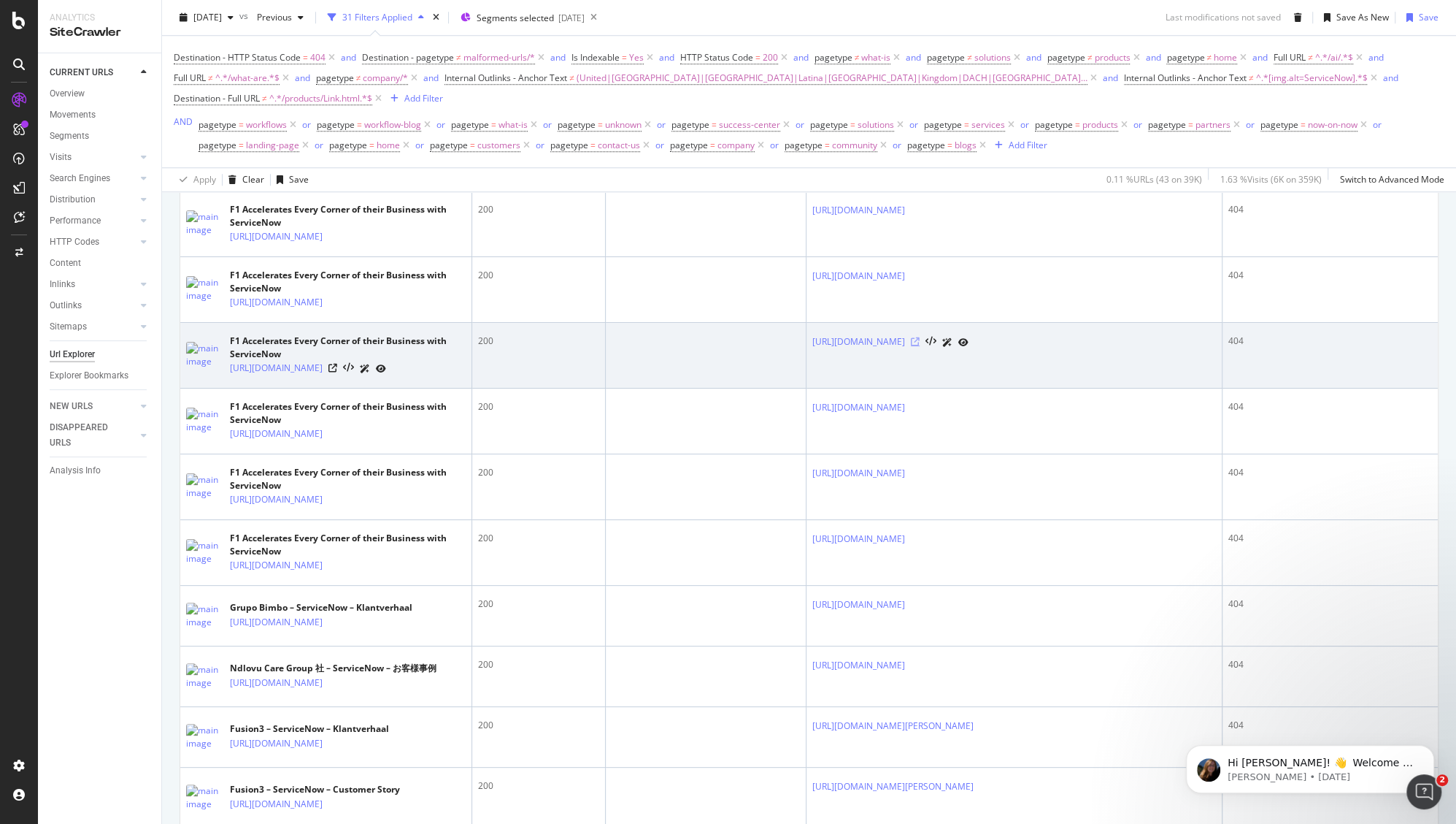
click at [920, 346] on icon at bounding box center [916, 342] width 9 height 9
click at [337, 373] on icon at bounding box center [333, 368] width 9 height 9
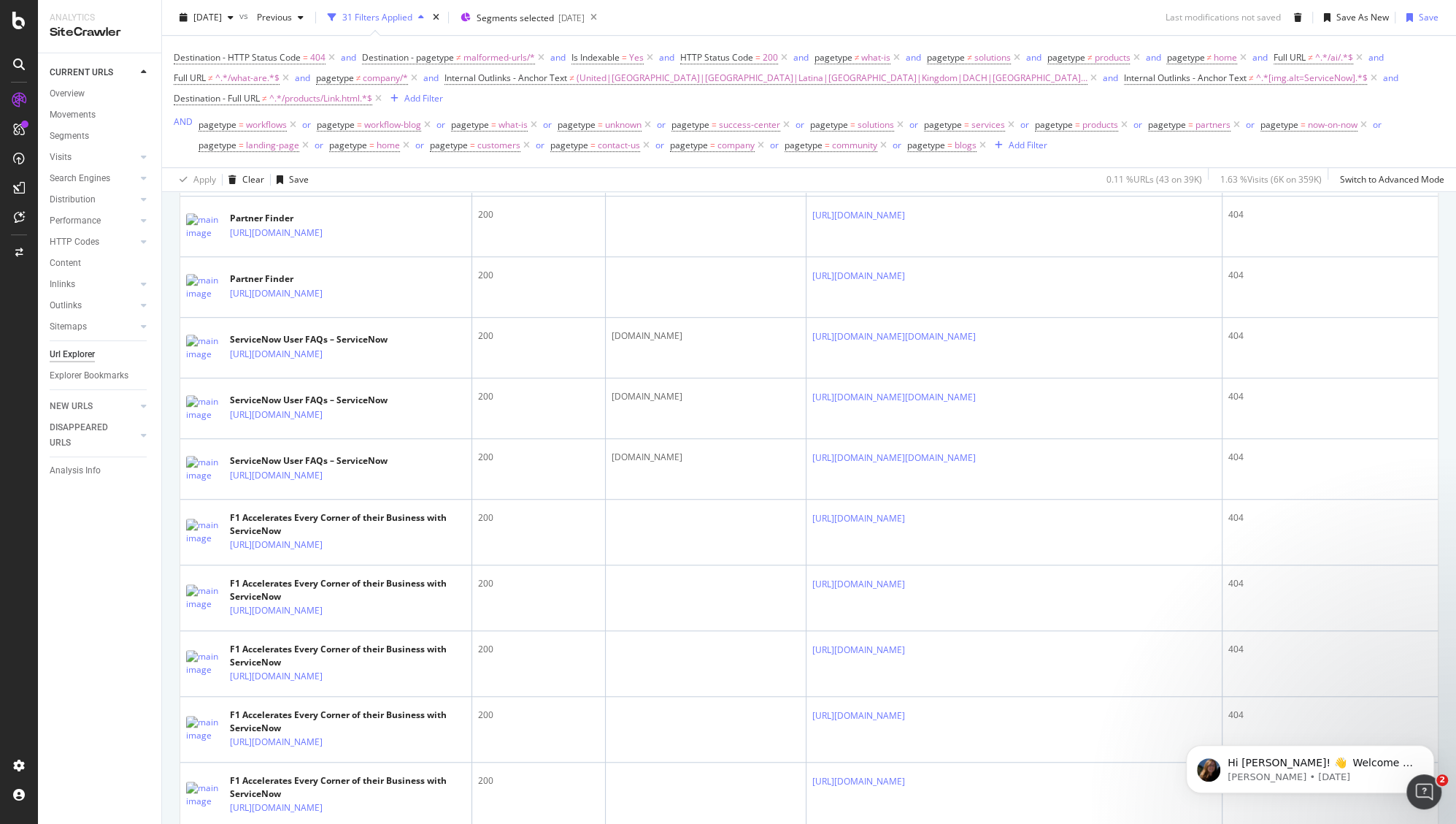
scroll to position [597, 0]
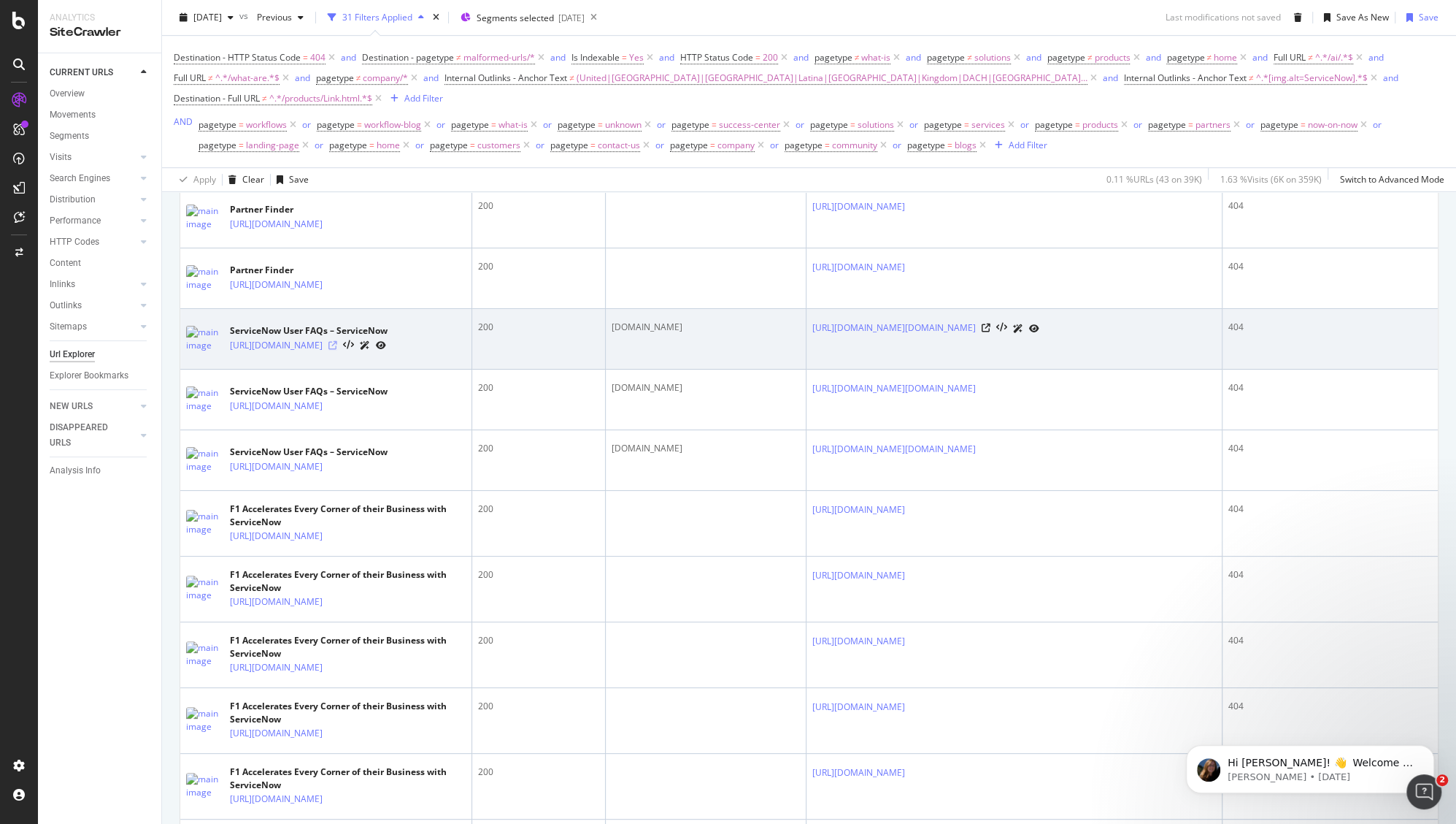
click at [337, 350] on icon at bounding box center [333, 345] width 9 height 9
click at [990, 333] on icon at bounding box center [987, 328] width 9 height 9
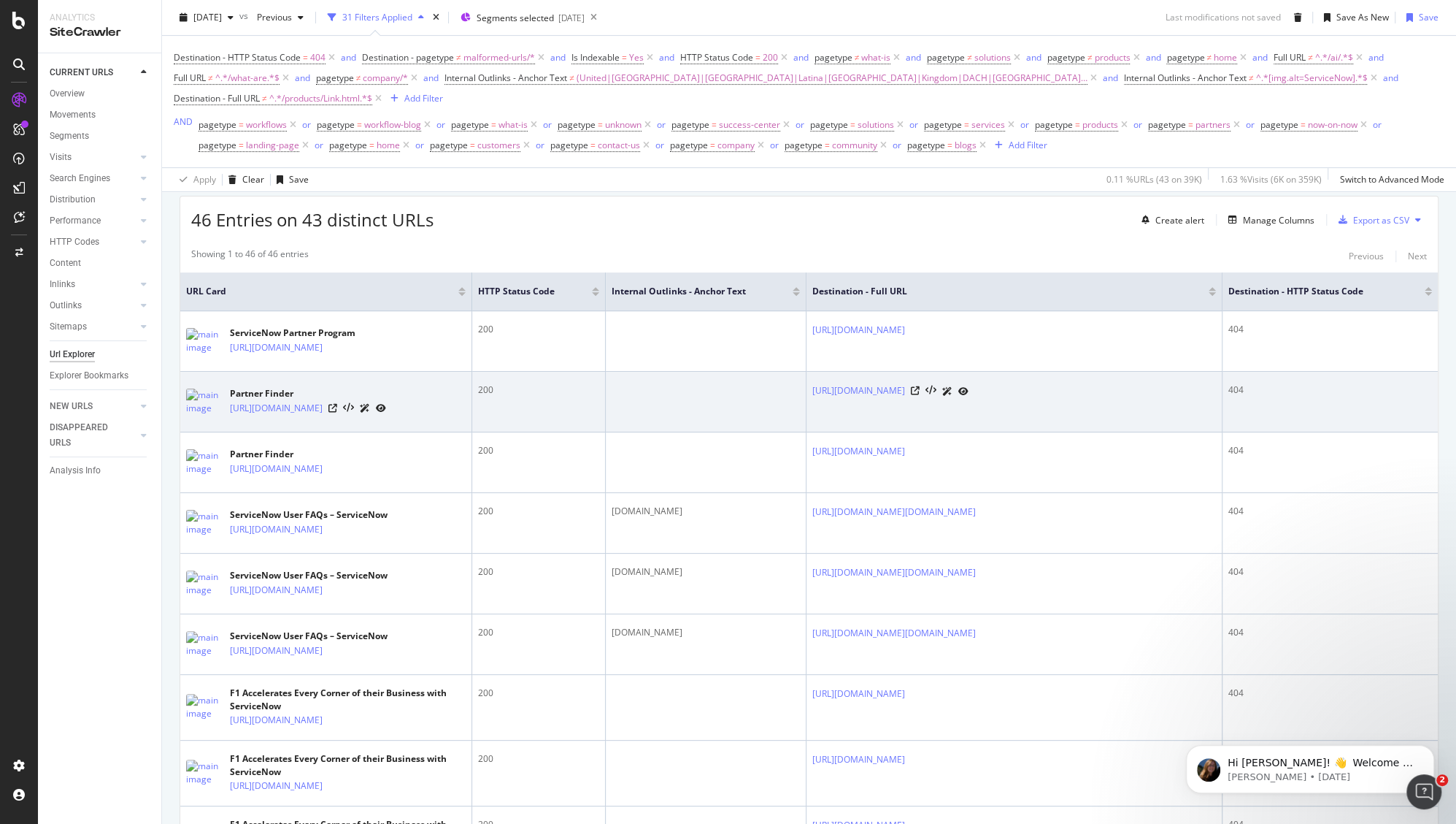
scroll to position [465, 0]
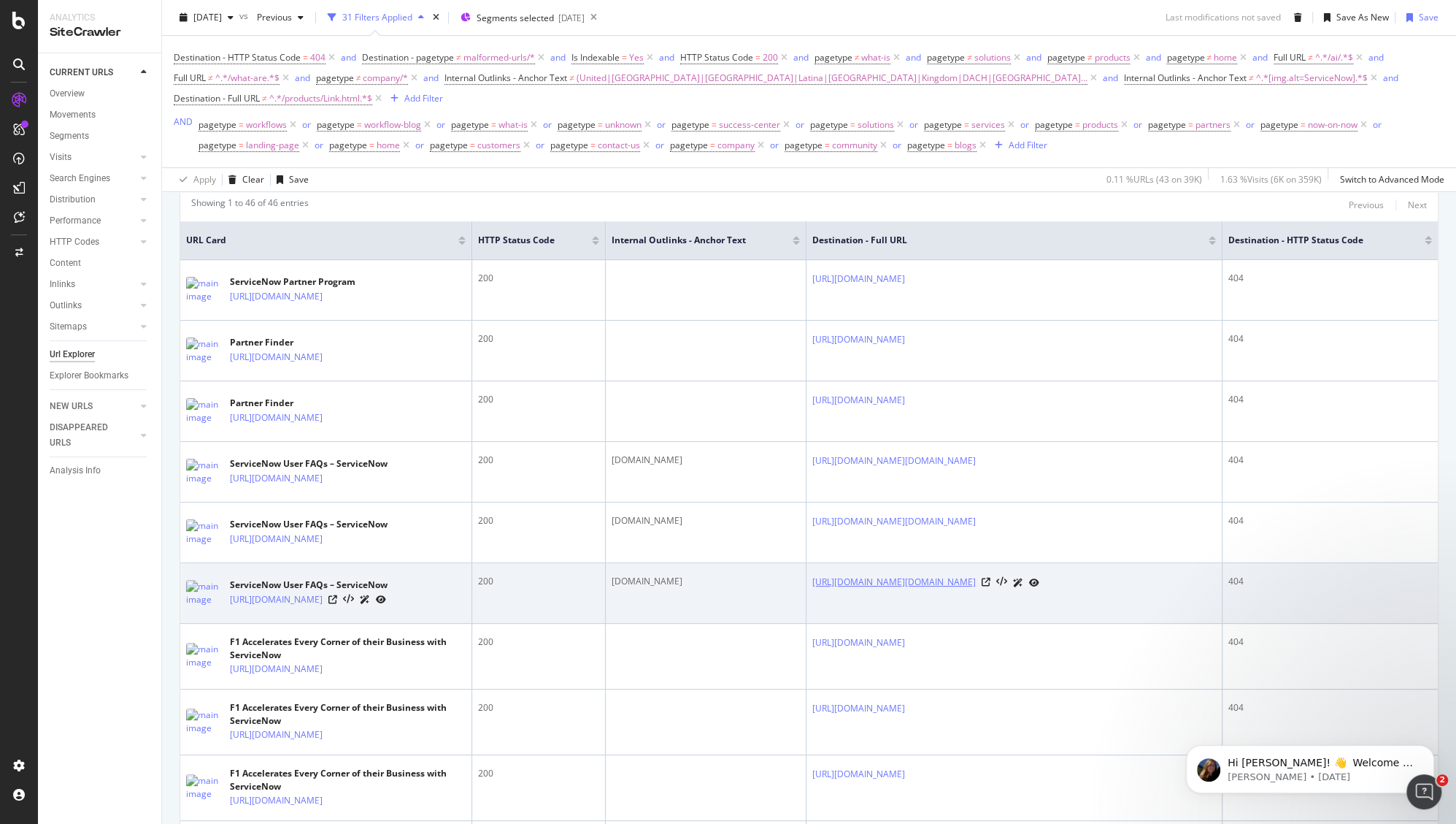
click at [976, 590] on link "https://www.servicenow.com/uk/support/www.servicenow.com" at bounding box center [894, 582] width 163 height 15
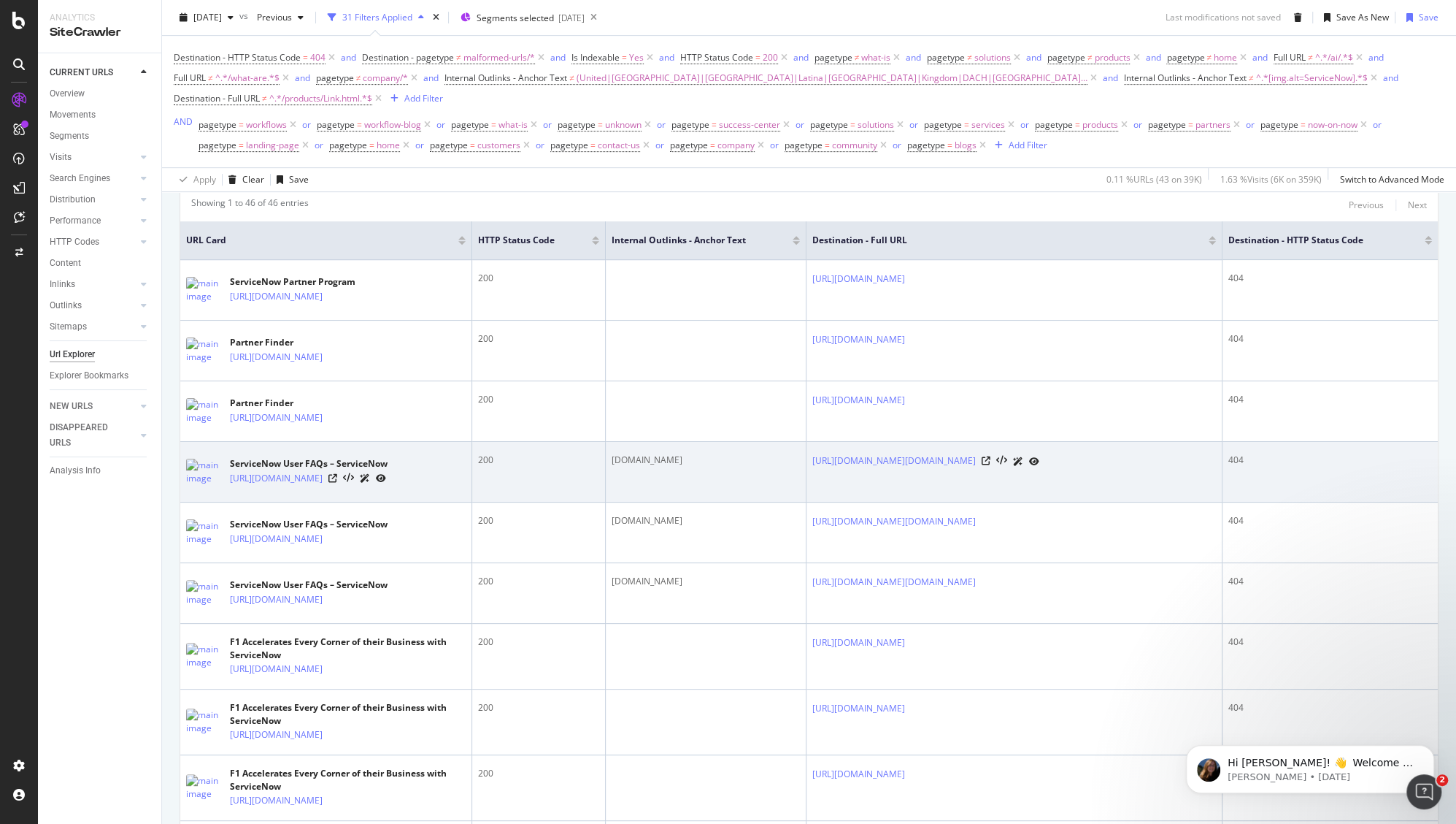
click at [1040, 469] on div at bounding box center [1010, 461] width 57 height 15
click at [990, 465] on icon at bounding box center [987, 461] width 9 height 9
click at [323, 486] on link "https://www.servicenow.com/uk/support/faq.html" at bounding box center [276, 479] width 93 height 15
click at [337, 483] on icon at bounding box center [333, 479] width 9 height 9
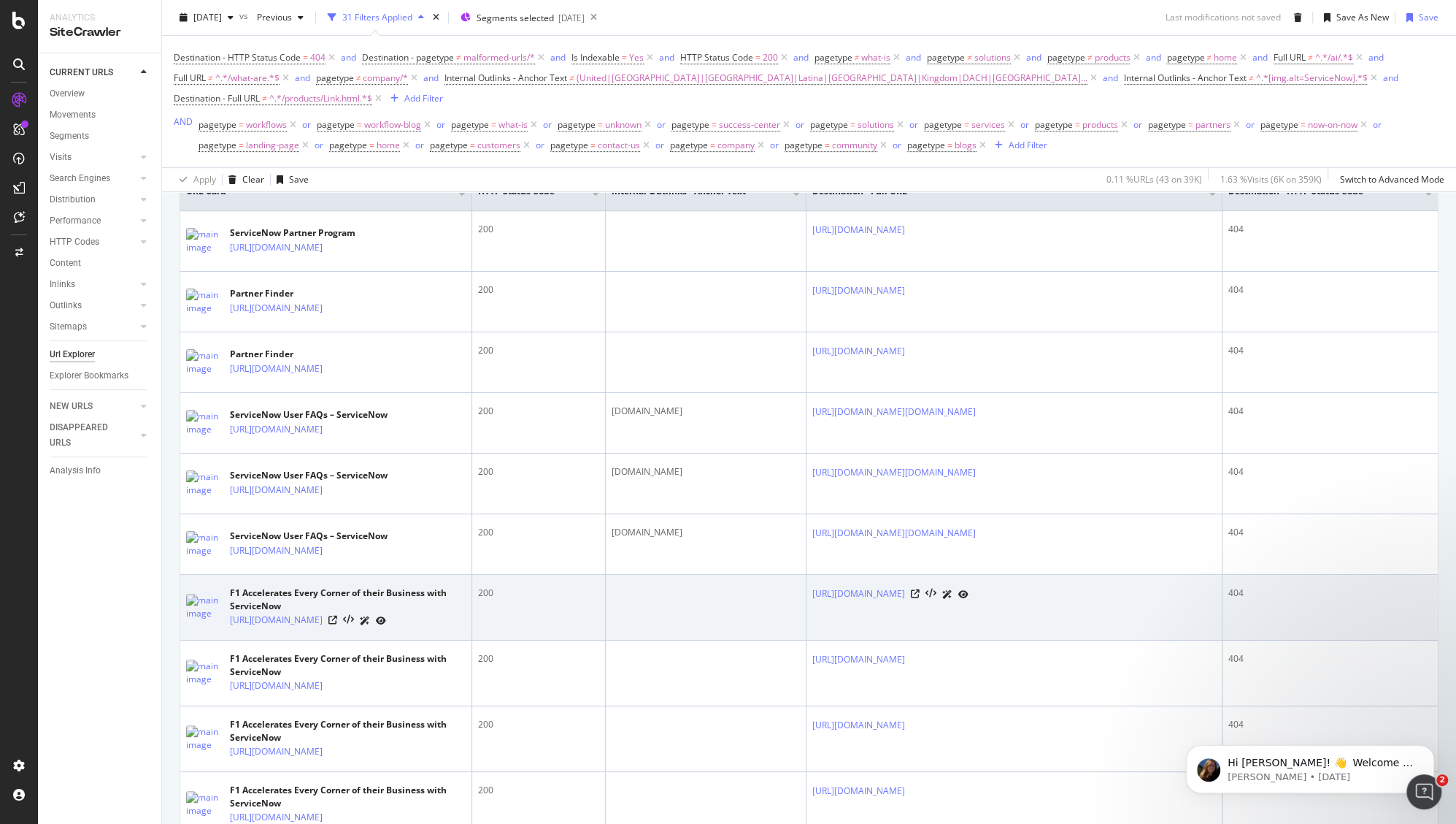
scroll to position [523, 0]
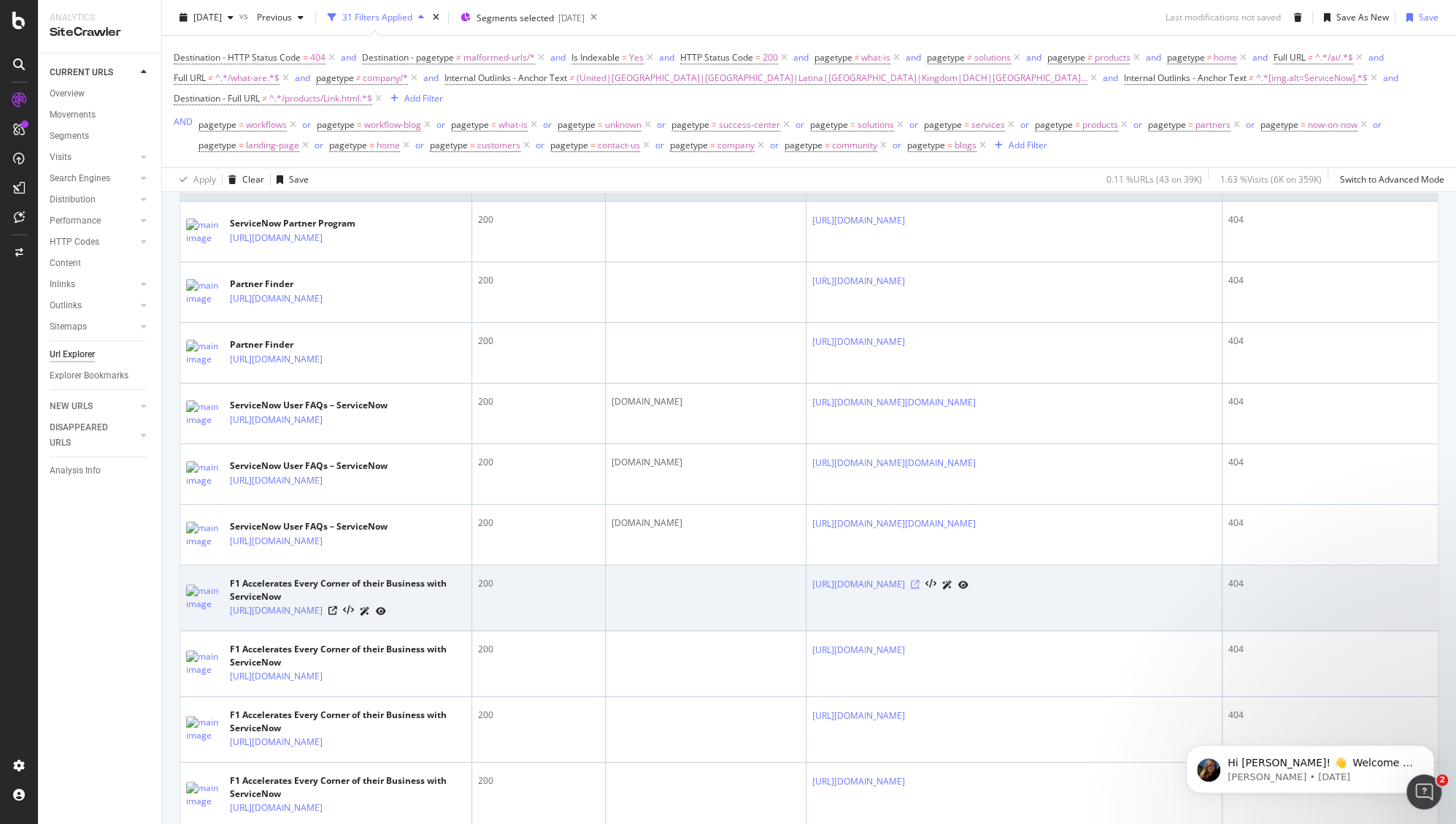
click at [920, 589] on icon at bounding box center [916, 584] width 9 height 9
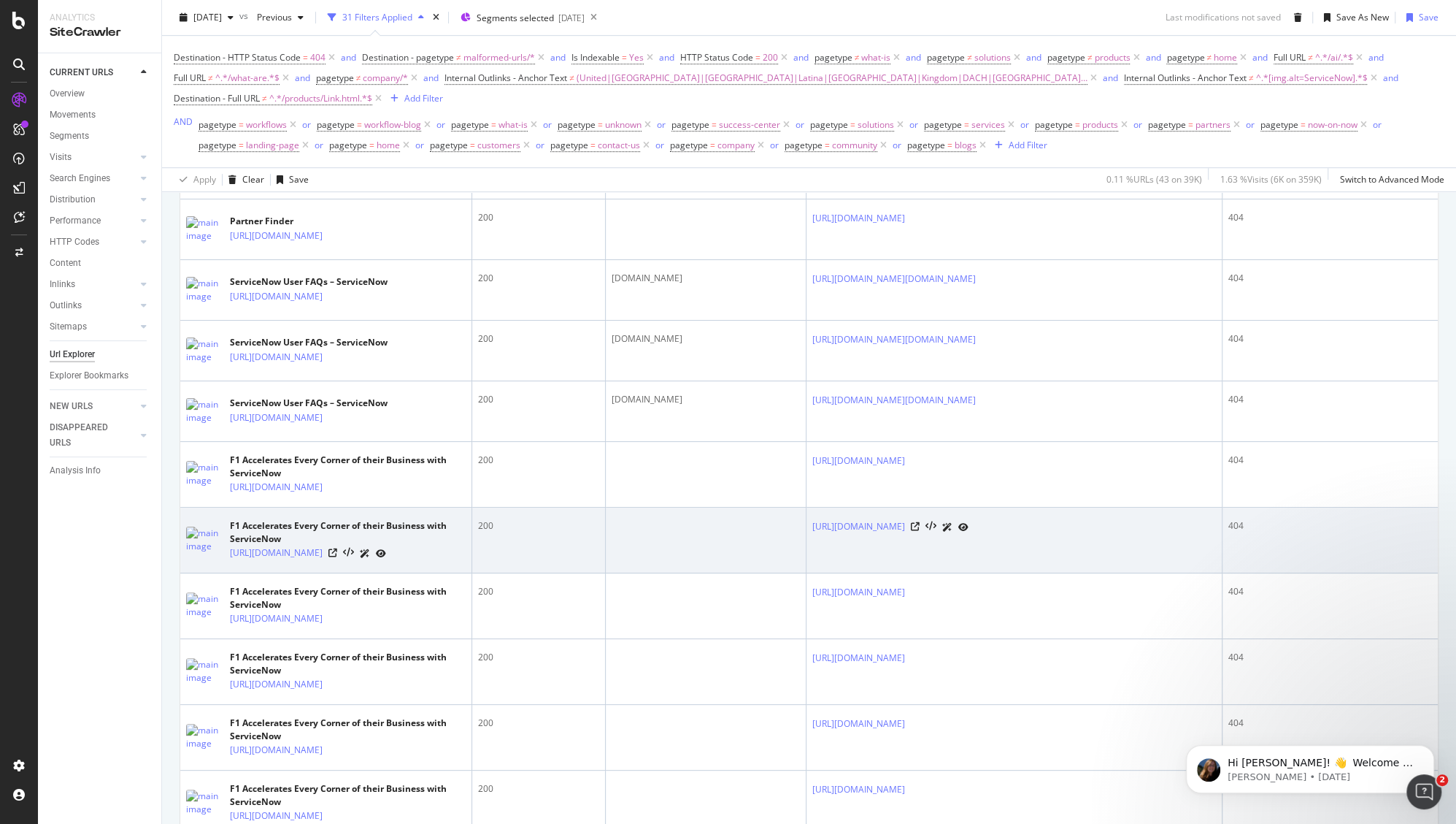
scroll to position [649, 0]
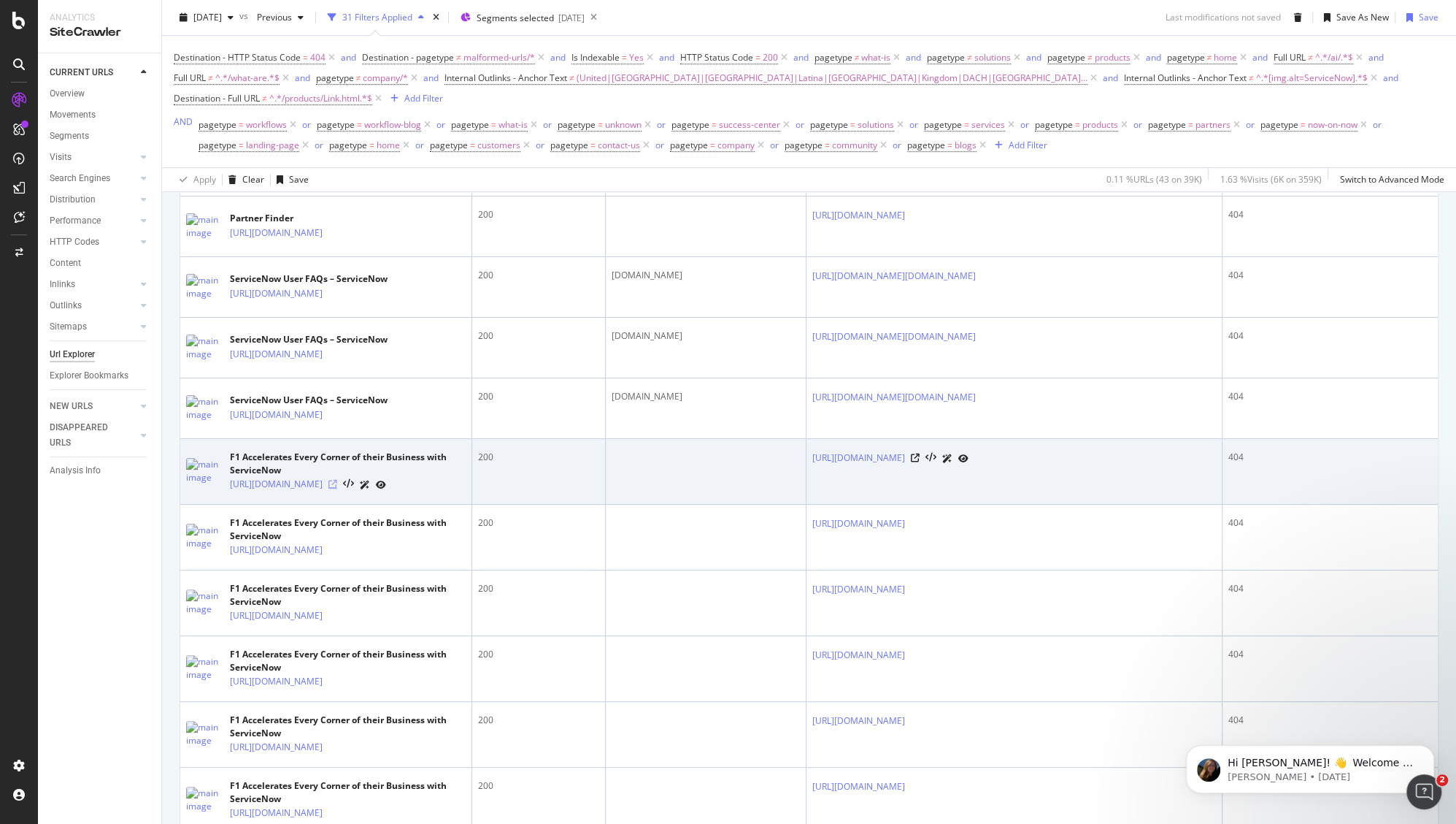
click at [337, 489] on icon at bounding box center [333, 484] width 9 height 9
click at [1157, 466] on div "https://www.servicenow.com/br/blogs/2025/driving-excellence-aston-martin-aramco" at bounding box center [1014, 458] width 404 height 15
click at [920, 462] on icon at bounding box center [916, 458] width 9 height 9
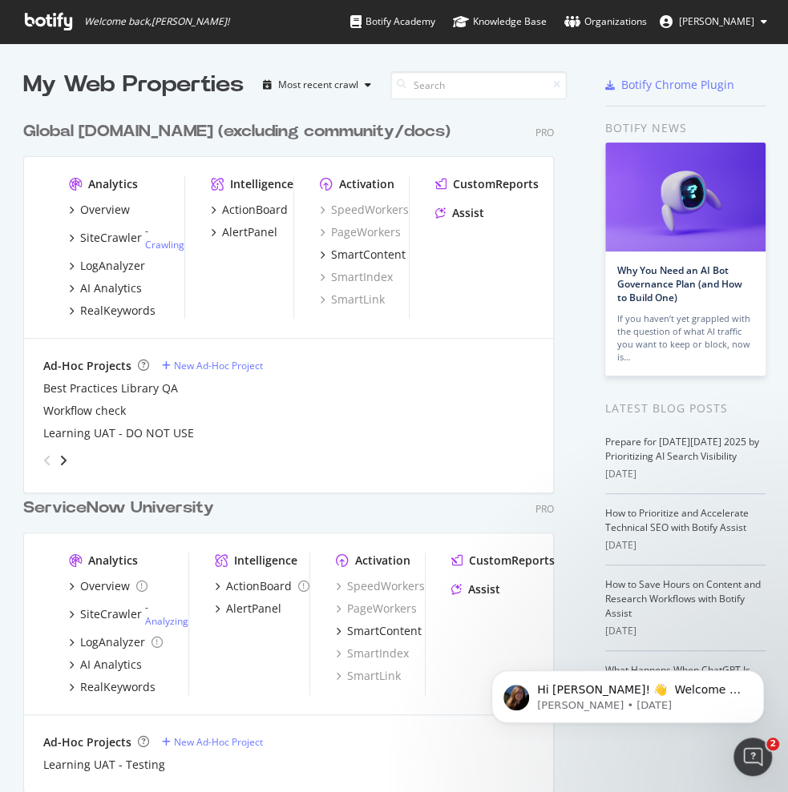
click at [132, 131] on div "Global Servicenow.com (excluding community/docs)" at bounding box center [236, 131] width 427 height 23
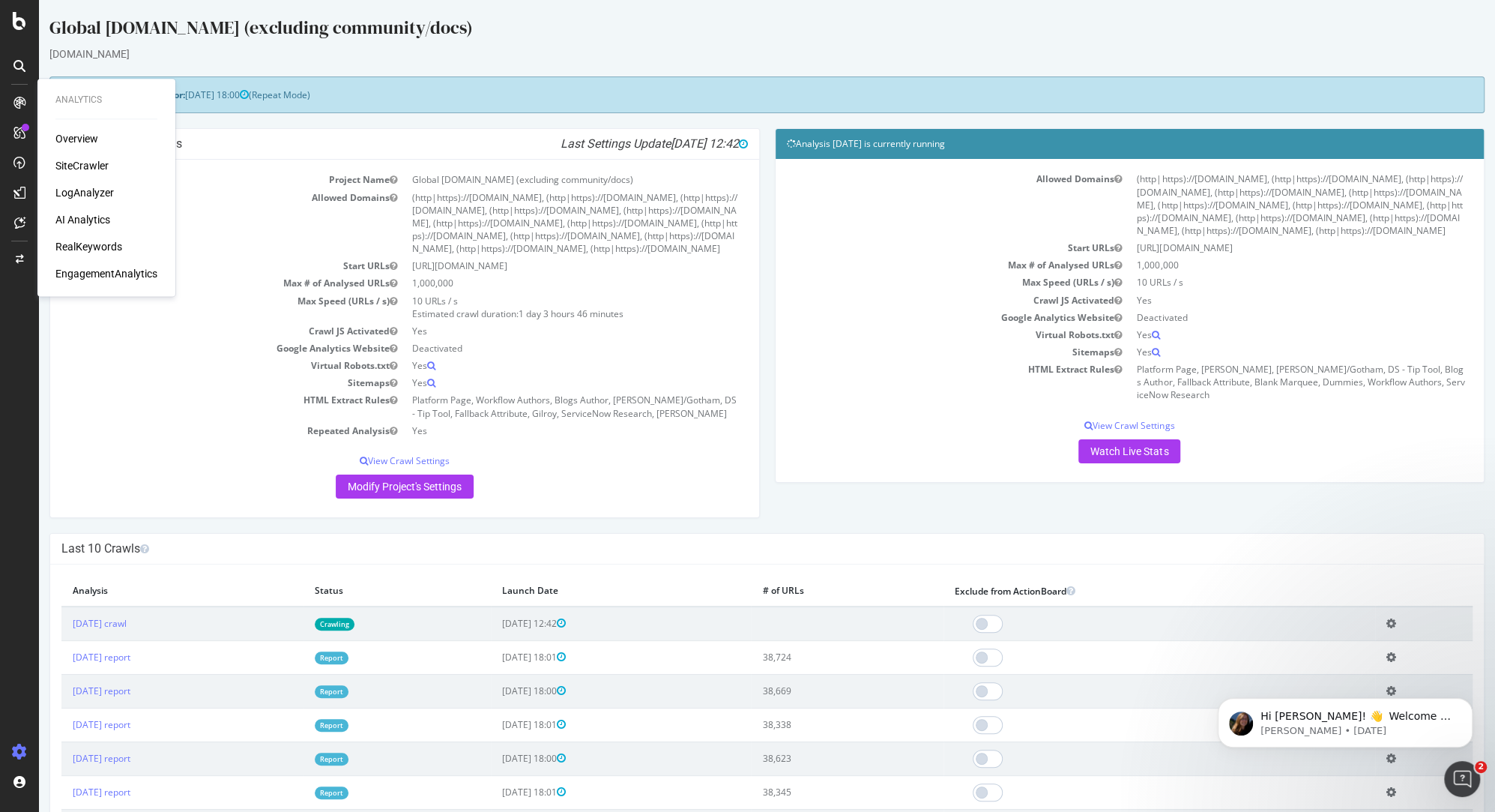
click at [75, 156] on div "Overview SiteCrawler LogAnalyzer AI Analytics RealKeywords EngagementAnalytics" at bounding box center [106, 206] width 102 height 150
click at [76, 161] on div "SiteCrawler" at bounding box center [81, 166] width 53 height 15
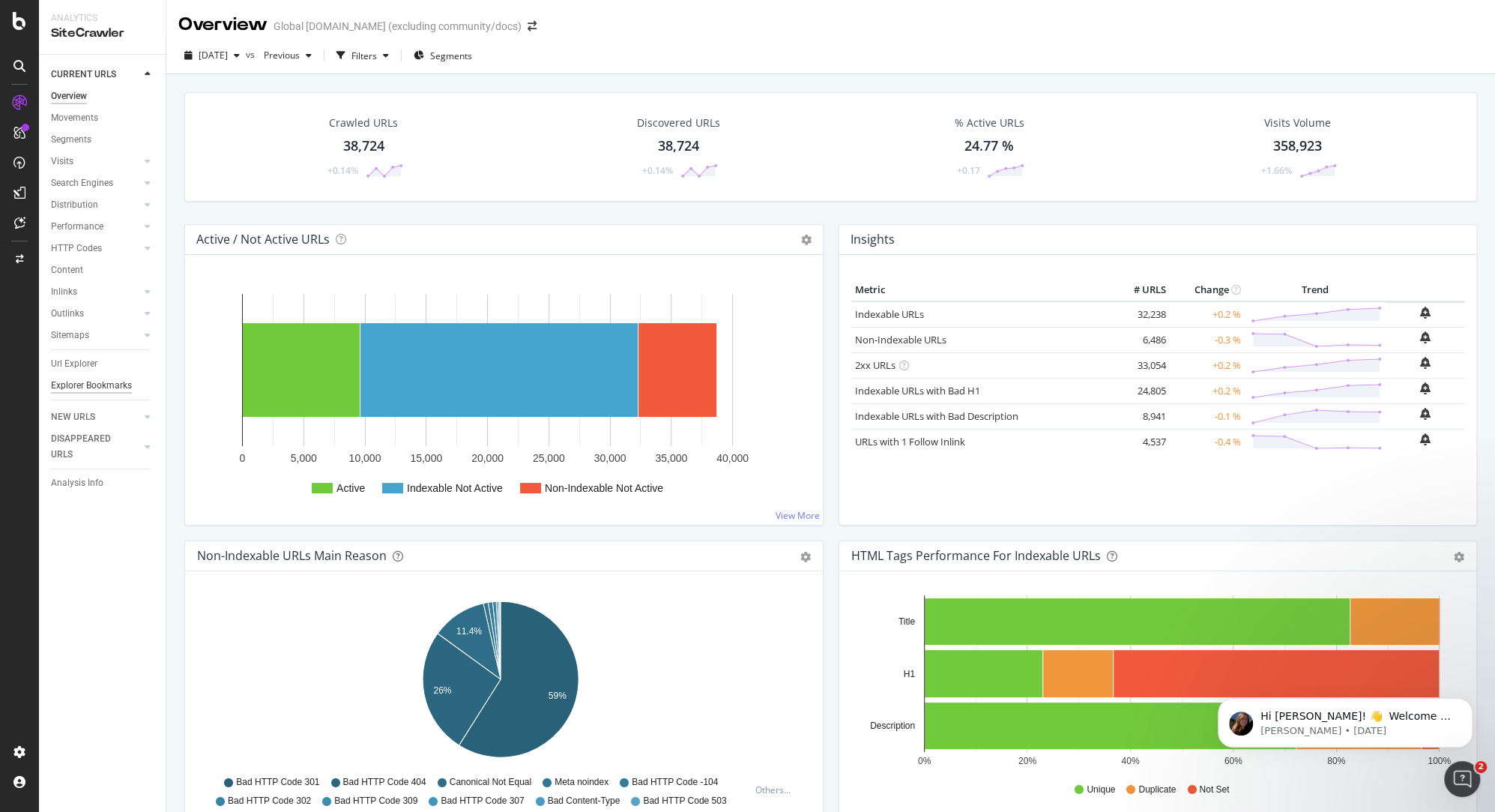
click at [103, 383] on div "Explorer Bookmarks" at bounding box center [91, 385] width 81 height 16
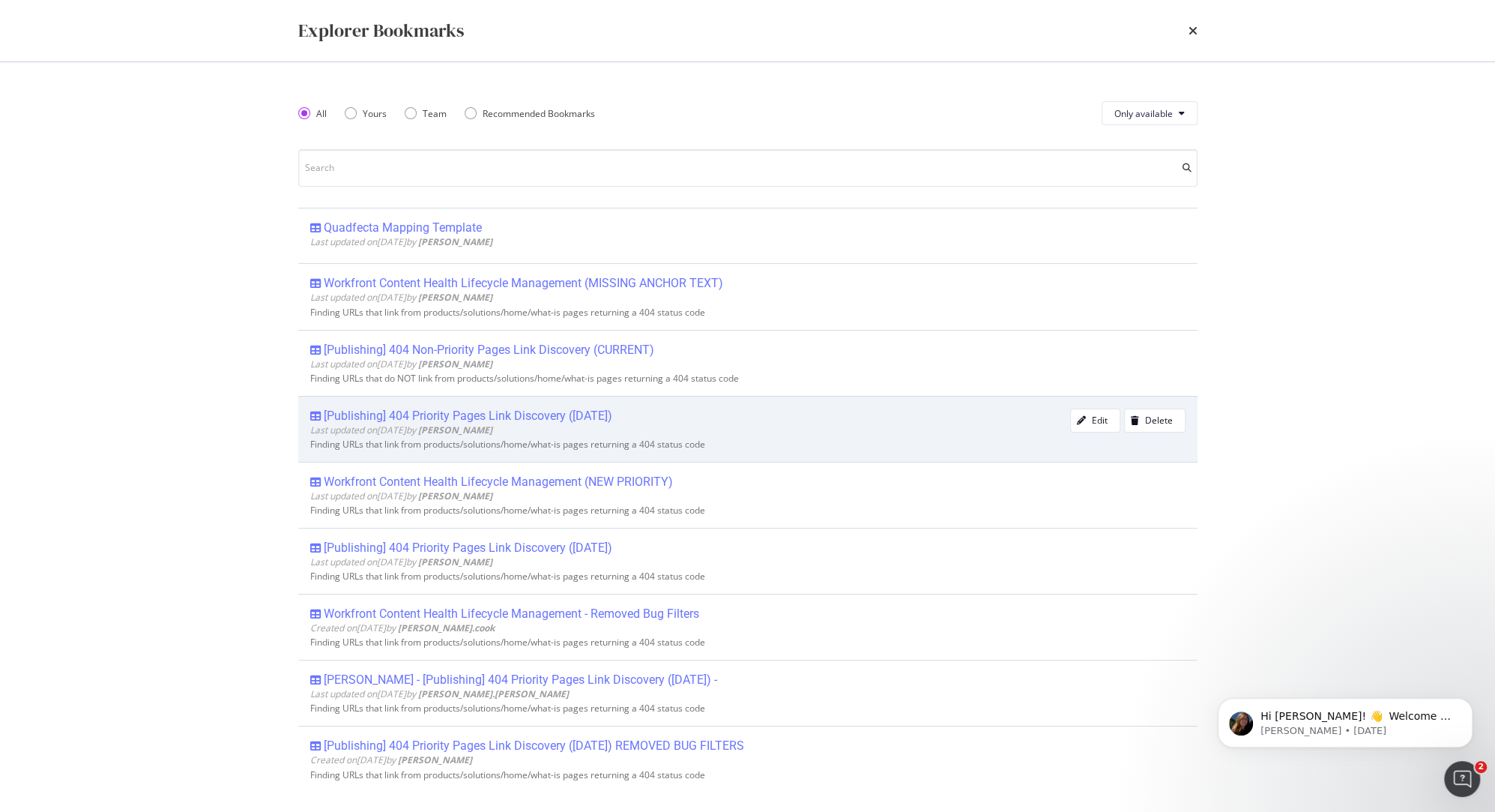
click at [565, 413] on div "[Publishing] 404 Priority Pages Link Discovery (Nov 2024)" at bounding box center [468, 416] width 288 height 15
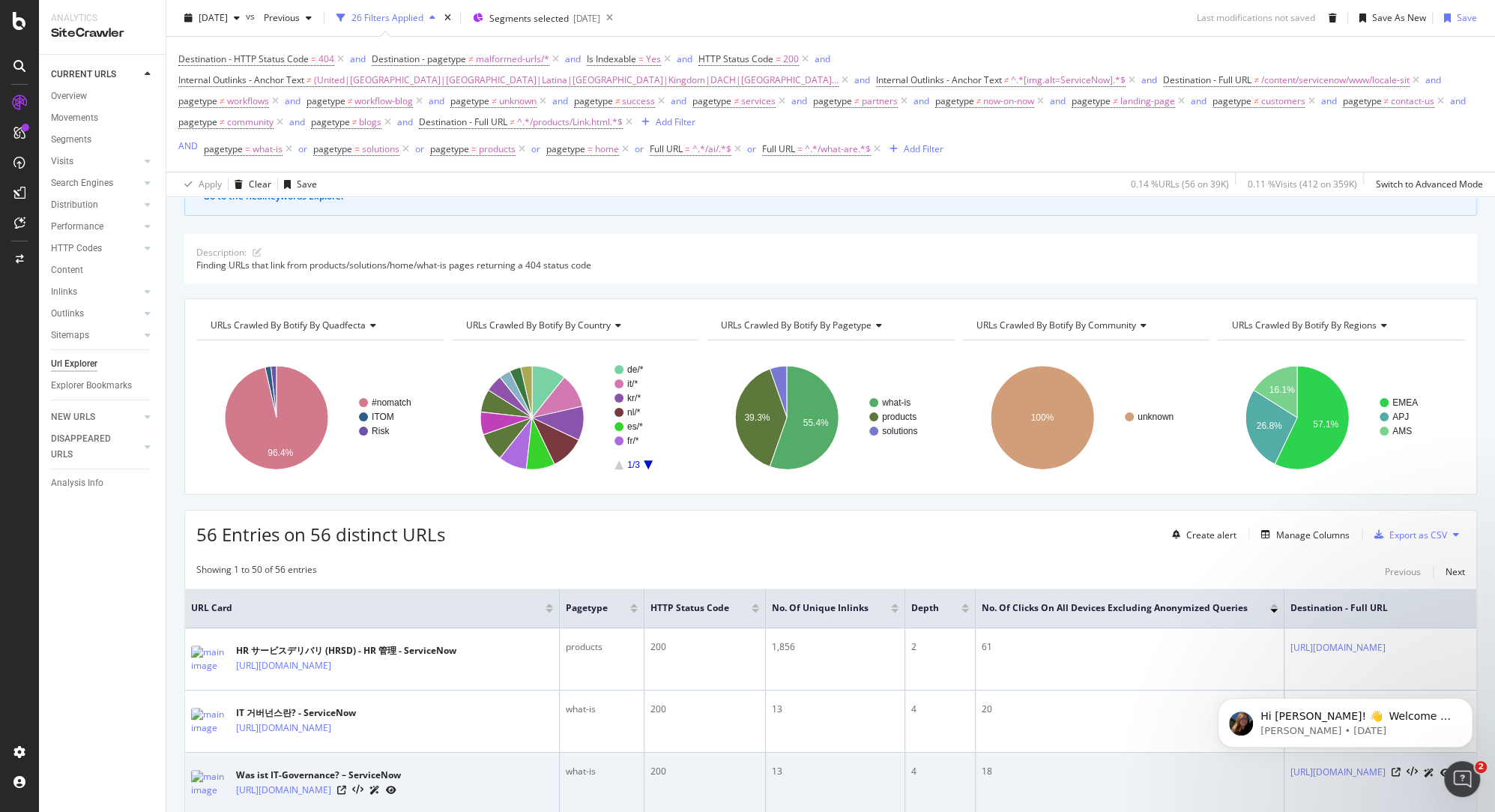
scroll to position [386, 0]
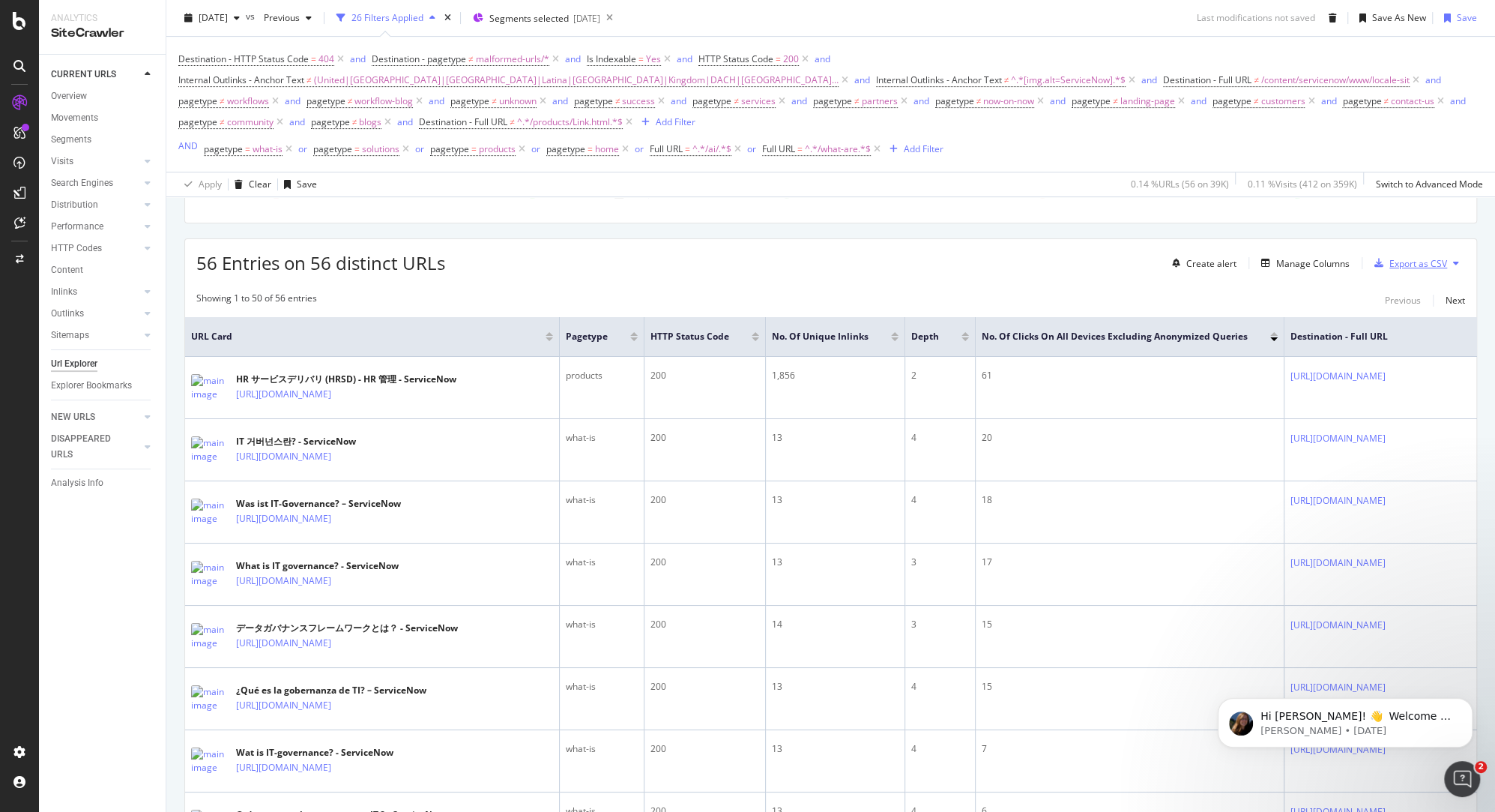
click at [736, 259] on div "Export as CSV" at bounding box center [1418, 264] width 58 height 13
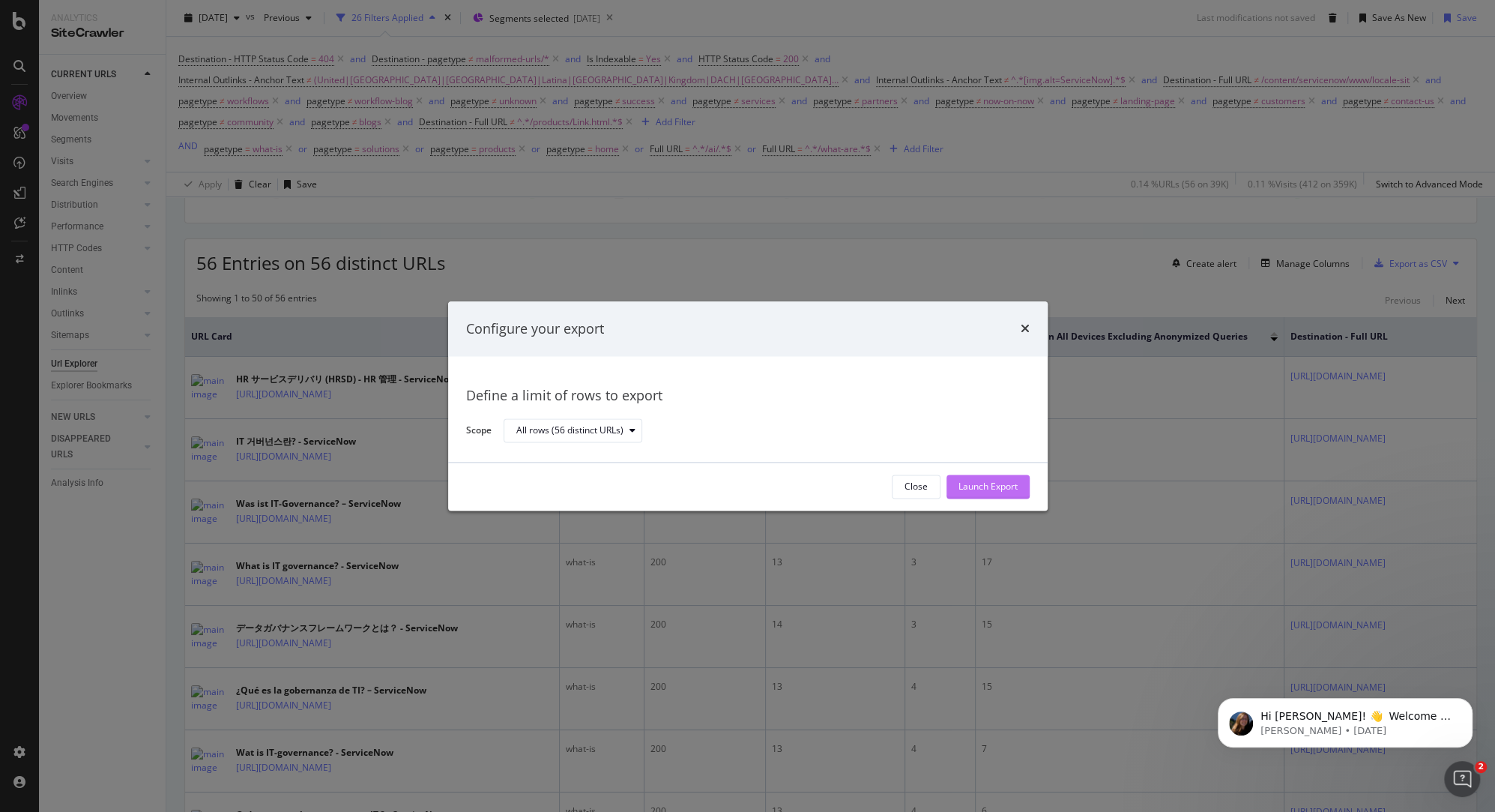
click at [736, 488] on div "Launch Export" at bounding box center [988, 487] width 59 height 13
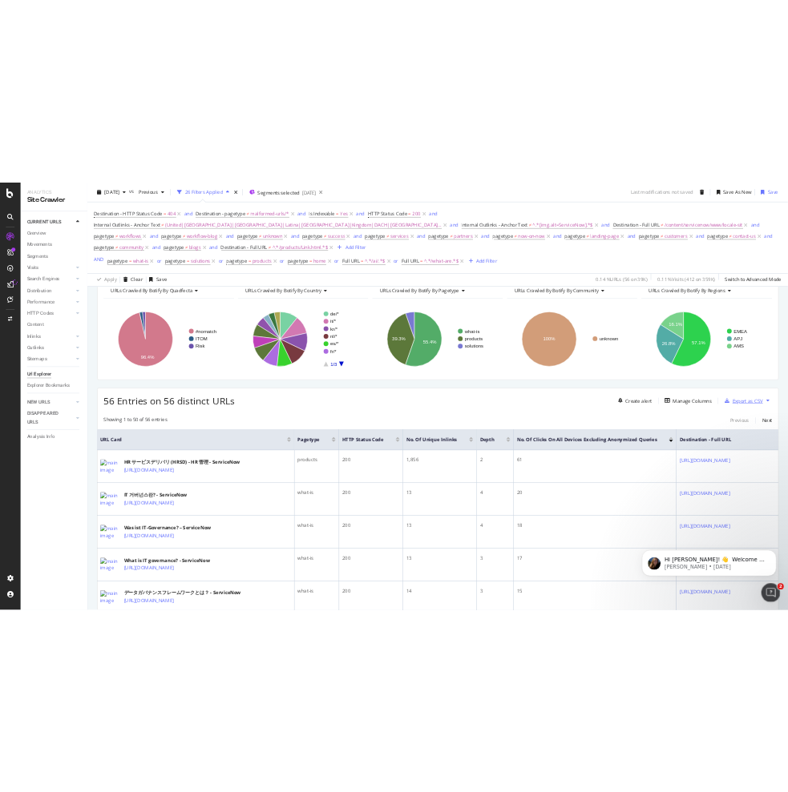
scroll to position [0, 0]
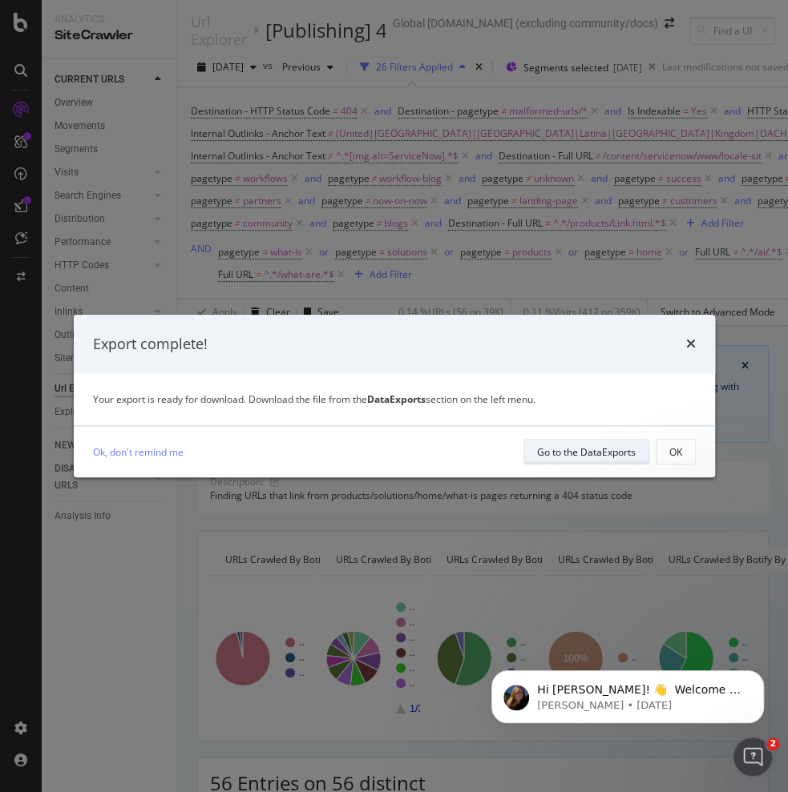
click at [564, 455] on div "Go to the DataExports" at bounding box center [586, 452] width 99 height 14
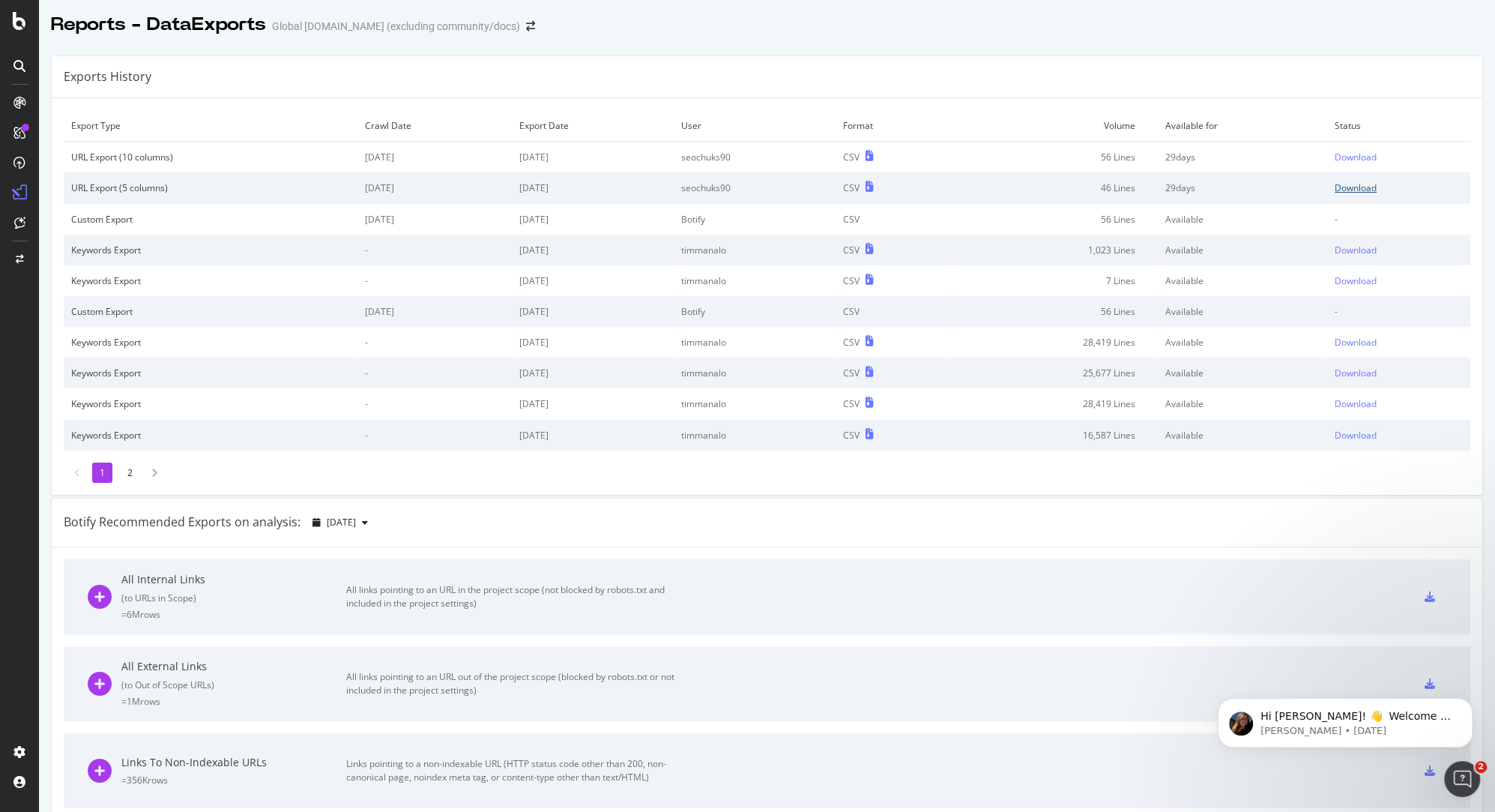
click at [736, 186] on div "Download" at bounding box center [1356, 188] width 42 height 13
click at [736, 152] on div "Download" at bounding box center [1356, 157] width 42 height 13
